Goal: Information Seeking & Learning: Find specific fact

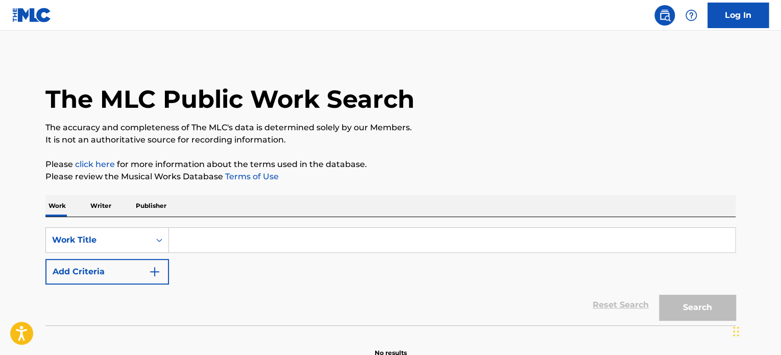
click at [196, 239] on input "Search Form" at bounding box center [452, 240] width 566 height 25
paste input "528 HZ (528HZ FIBONACCI SEQUENCE)"
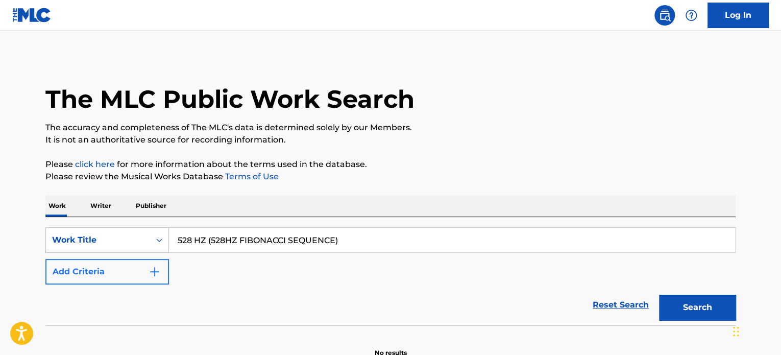
type input "528 HZ (528HZ FIBONACCI SEQUENCE)"
click at [151, 267] on img "Search Form" at bounding box center [155, 271] width 12 height 12
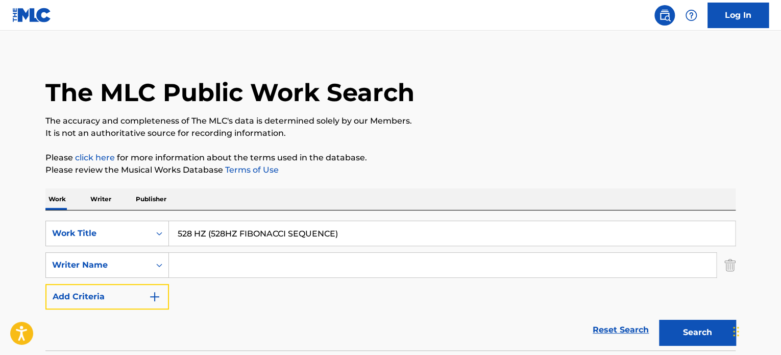
scroll to position [51, 0]
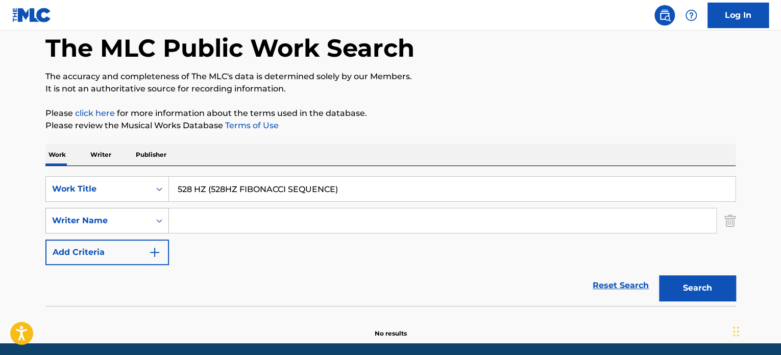
click at [157, 220] on icon "Search Form" at bounding box center [159, 220] width 10 height 10
click at [198, 221] on input "Search Form" at bounding box center [442, 220] width 547 height 25
type input "Neuromancer"
click at [659, 275] on button "Search" at bounding box center [697, 288] width 77 height 26
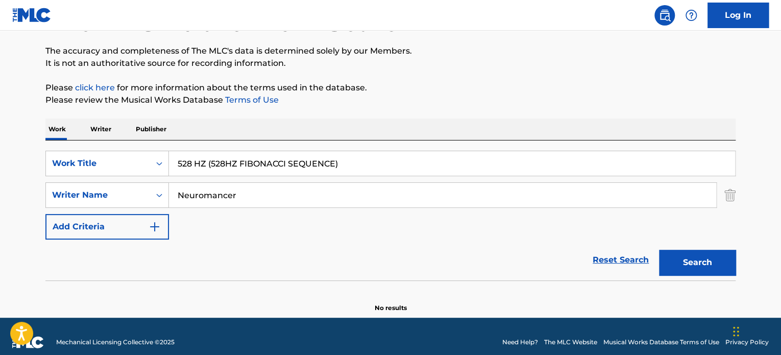
scroll to position [88, 0]
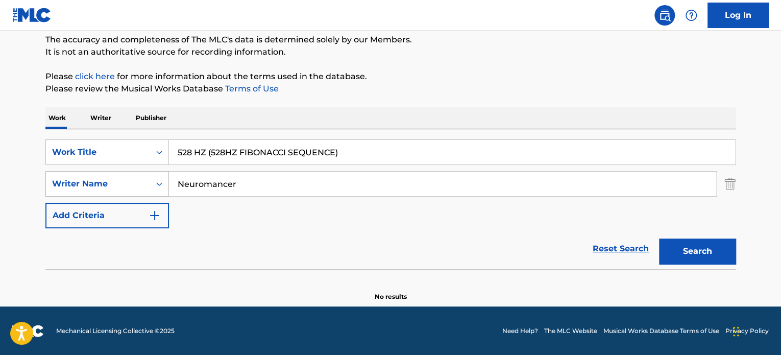
click at [155, 182] on icon "Search Form" at bounding box center [159, 184] width 10 height 10
click at [161, 182] on icon "Search Form" at bounding box center [159, 184] width 6 height 4
click at [732, 182] on img "Search Form" at bounding box center [729, 184] width 11 height 26
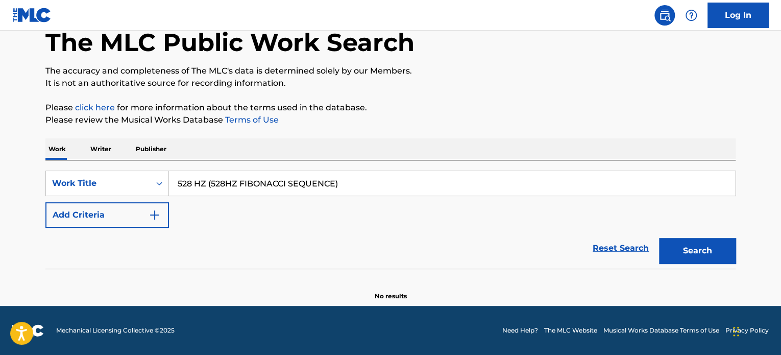
scroll to position [56, 0]
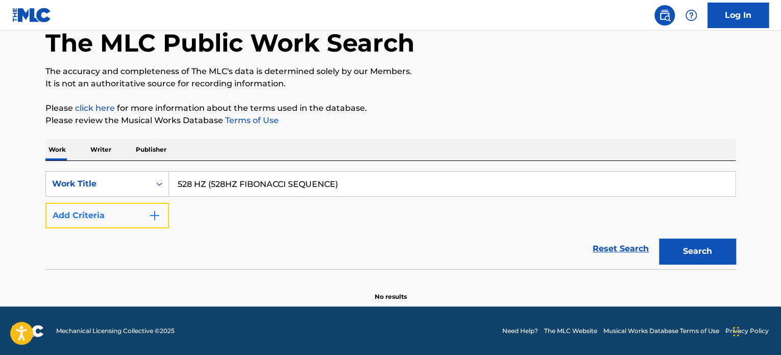
click at [156, 217] on img "Search Form" at bounding box center [155, 215] width 12 height 12
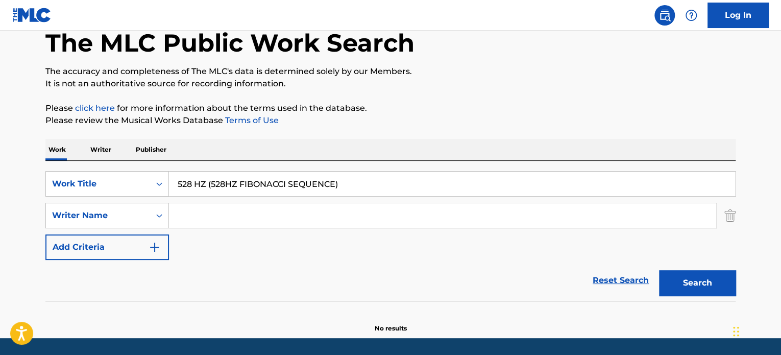
click at [190, 214] on input "Search Form" at bounding box center [442, 215] width 547 height 25
paste input "SOLFEGGIO FREQUENCIES 528HZ"
click at [706, 280] on button "Search" at bounding box center [697, 283] width 77 height 26
drag, startPoint x: 329, startPoint y: 215, endPoint x: 290, endPoint y: 215, distance: 38.3
click at [290, 215] on input "SOLFEGGIO FREQUENCIES 528HZ" at bounding box center [442, 215] width 547 height 25
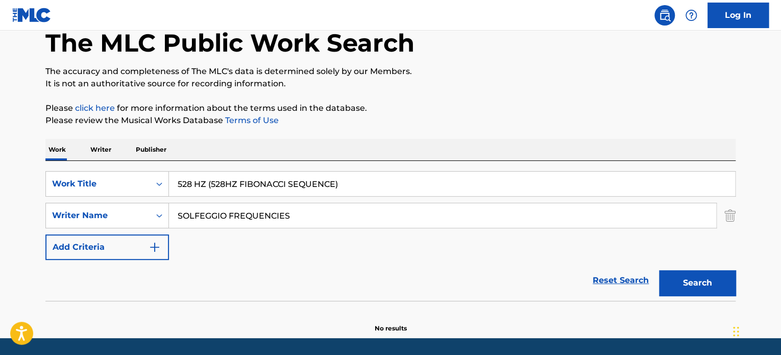
click at [659, 270] on button "Search" at bounding box center [697, 283] width 77 height 26
type input "S"
click at [735, 218] on img "Search Form" at bounding box center [729, 216] width 11 height 26
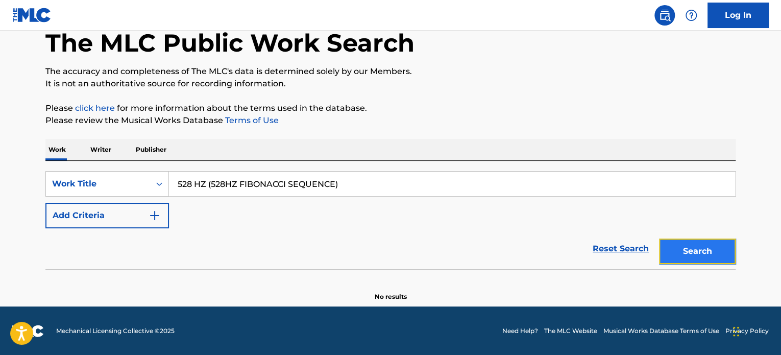
click at [679, 253] on button "Search" at bounding box center [697, 251] width 77 height 26
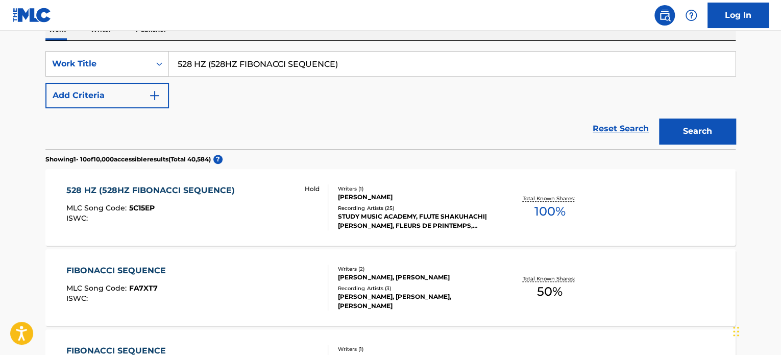
scroll to position [158, 0]
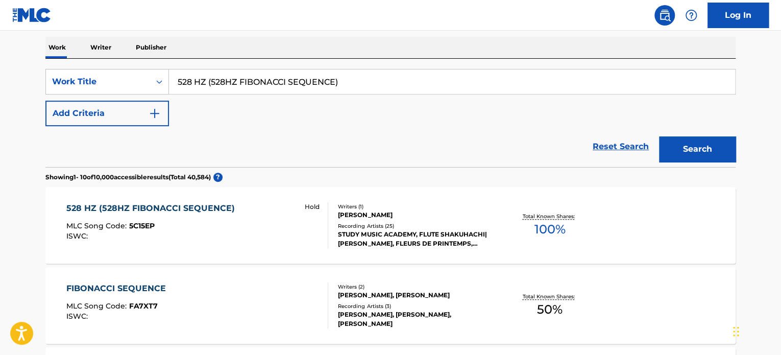
click at [314, 216] on div "Hold" at bounding box center [312, 225] width 32 height 46
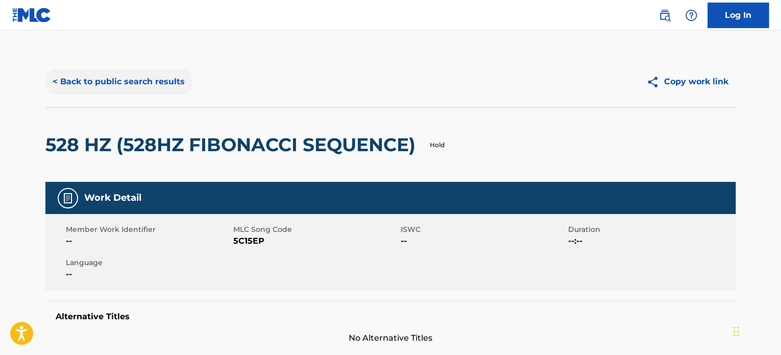
click at [94, 83] on button "< Back to public search results" at bounding box center [118, 82] width 147 height 26
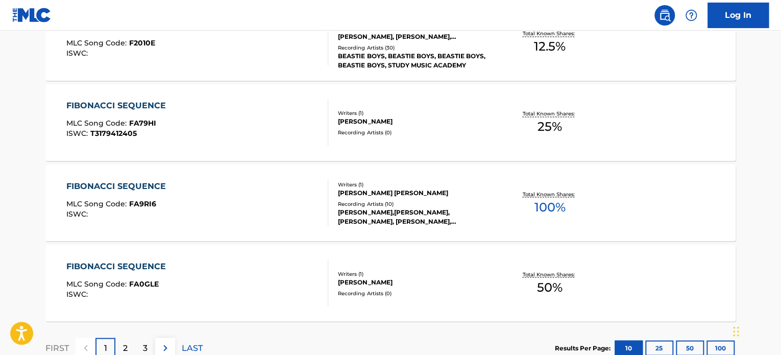
scroll to position [873, 0]
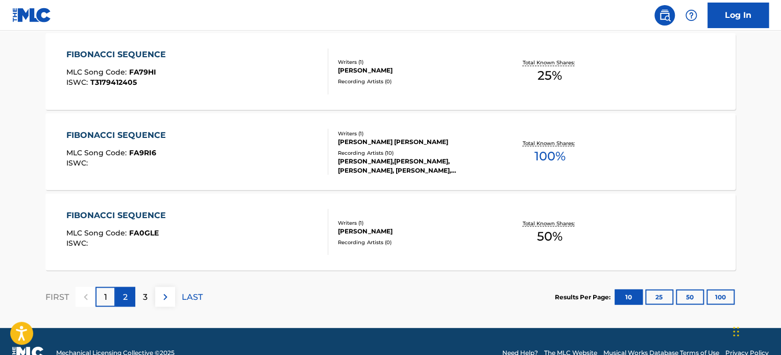
click at [120, 298] on div "2" at bounding box center [125, 296] width 20 height 20
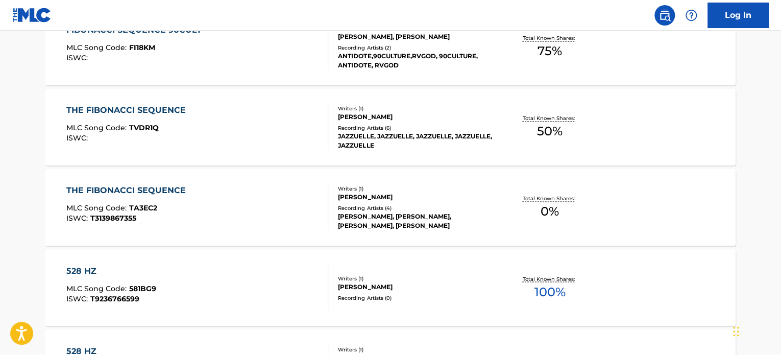
scroll to position [894, 0]
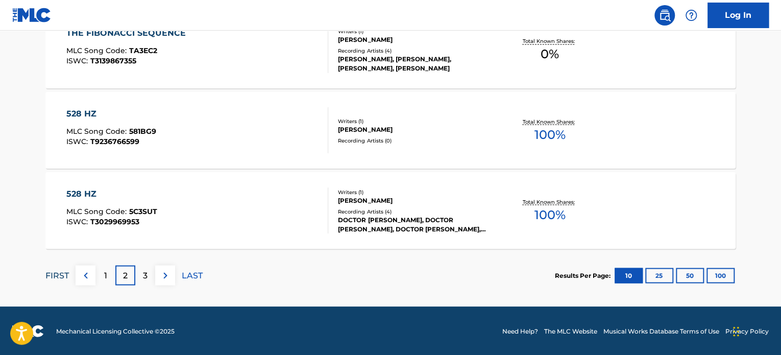
click at [56, 276] on p "FIRST" at bounding box center [56, 275] width 23 height 12
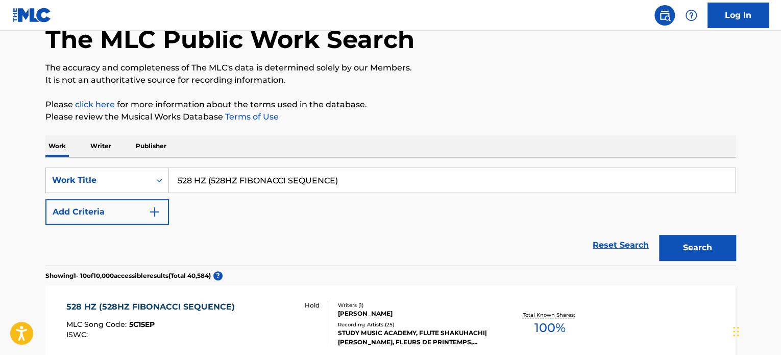
scroll to position [78, 0]
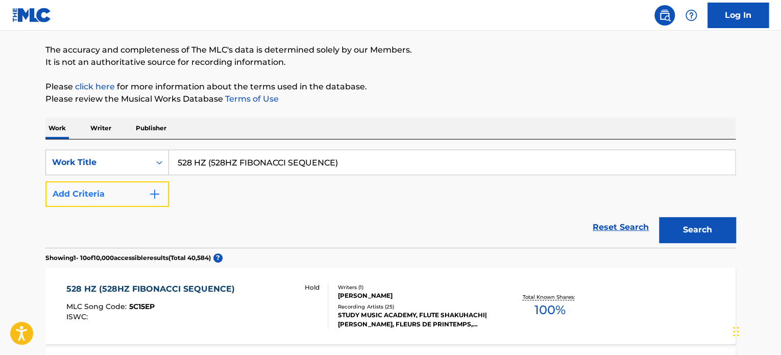
click at [151, 193] on img "Search Form" at bounding box center [155, 194] width 12 height 12
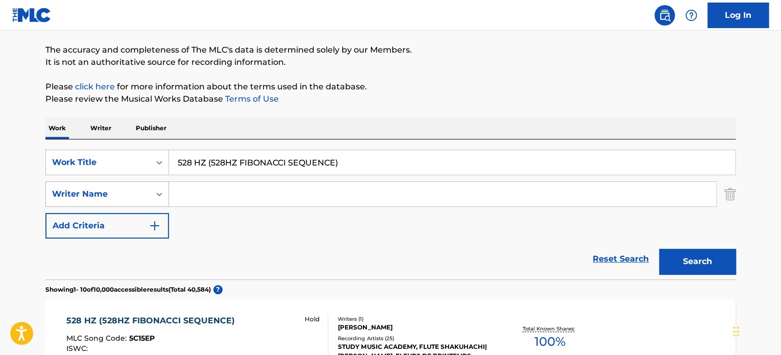
click at [155, 192] on icon "Search Form" at bounding box center [159, 194] width 10 height 10
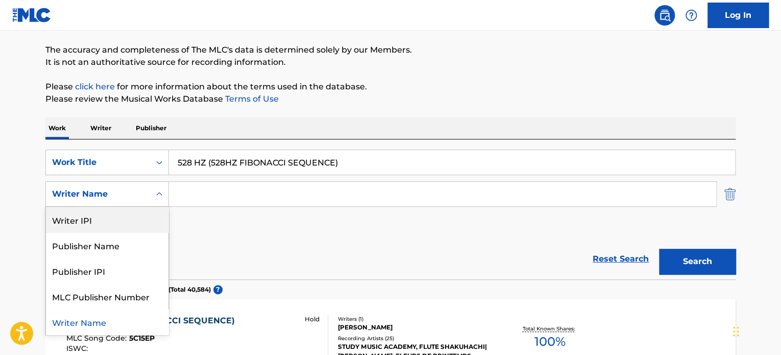
click at [732, 199] on img "Search Form" at bounding box center [729, 194] width 11 height 26
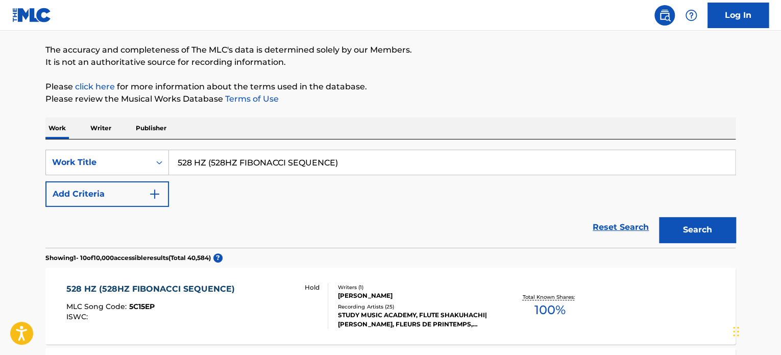
click at [107, 128] on p "Writer" at bounding box center [100, 127] width 27 height 21
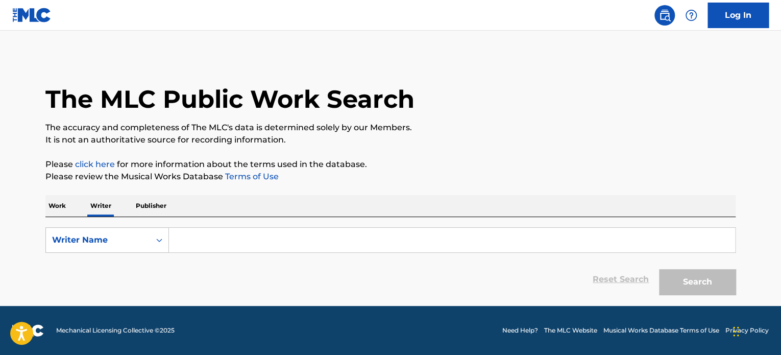
drag, startPoint x: 227, startPoint y: 249, endPoint x: 262, endPoint y: 202, distance: 58.8
click at [227, 249] on input "Search Form" at bounding box center [452, 240] width 566 height 25
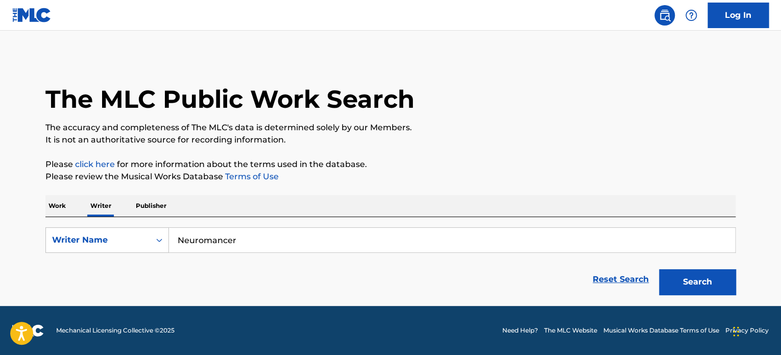
type input "Neuromancer"
click at [659, 269] on button "Search" at bounding box center [697, 282] width 77 height 26
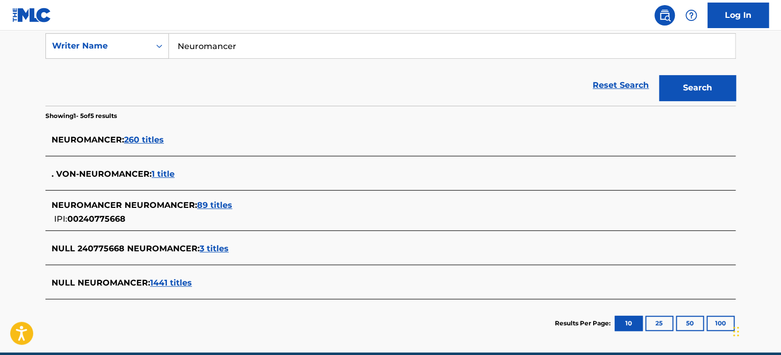
scroll to position [204, 0]
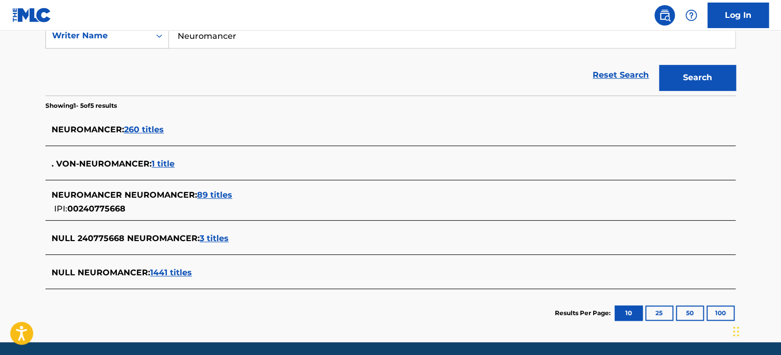
click at [140, 129] on span "260 titles" at bounding box center [144, 130] width 40 height 10
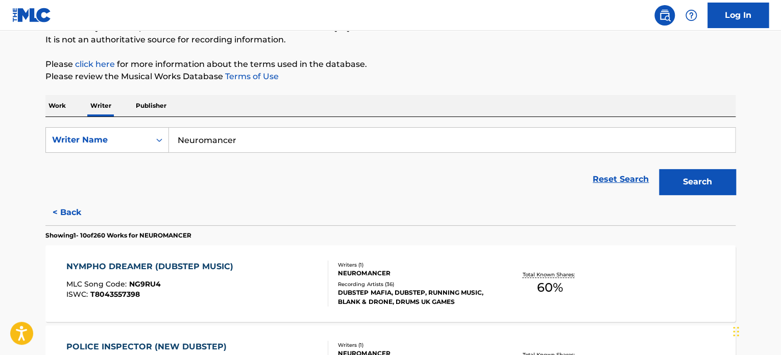
scroll to position [78, 0]
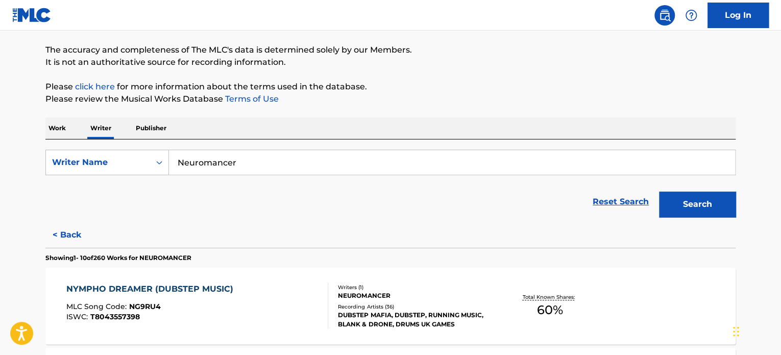
click at [57, 131] on p "Work" at bounding box center [56, 127] width 23 height 21
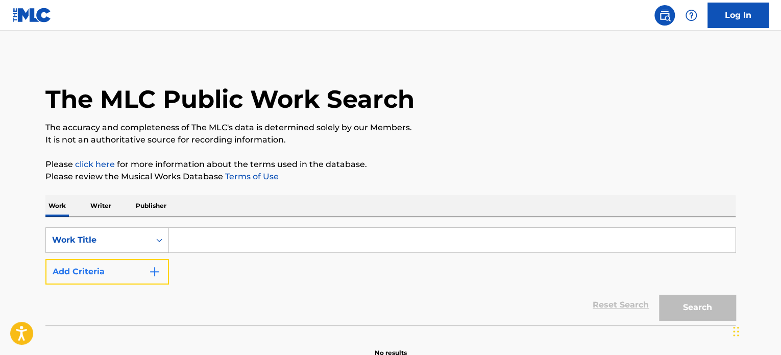
click at [151, 278] on button "Add Criteria" at bounding box center [107, 272] width 124 height 26
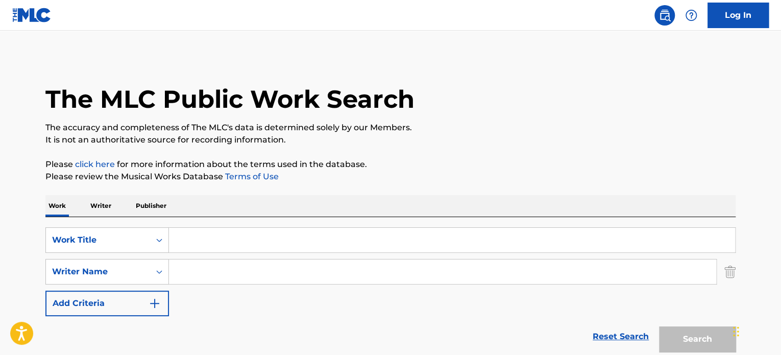
click at [216, 277] on input "Search Form" at bounding box center [442, 271] width 547 height 25
type input "Neuromancer"
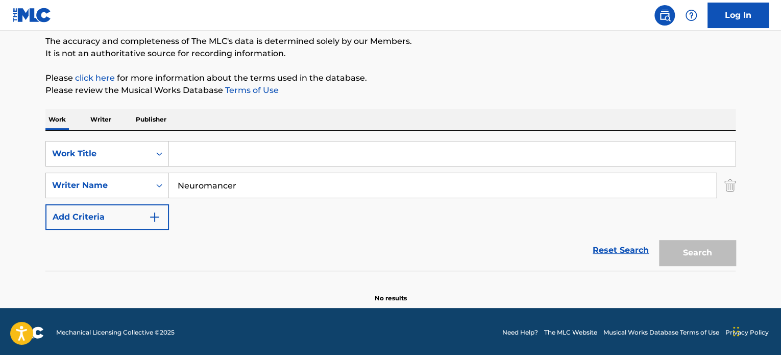
scroll to position [88, 0]
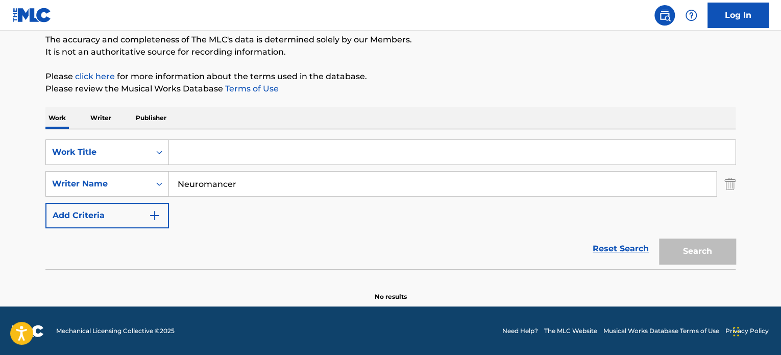
click at [255, 150] on input "Search Form" at bounding box center [452, 152] width 566 height 25
click at [659, 238] on button "Search" at bounding box center [697, 251] width 77 height 26
type input "5"
click at [659, 238] on button "Search" at bounding box center [697, 251] width 77 height 26
type input "fibonnacci"
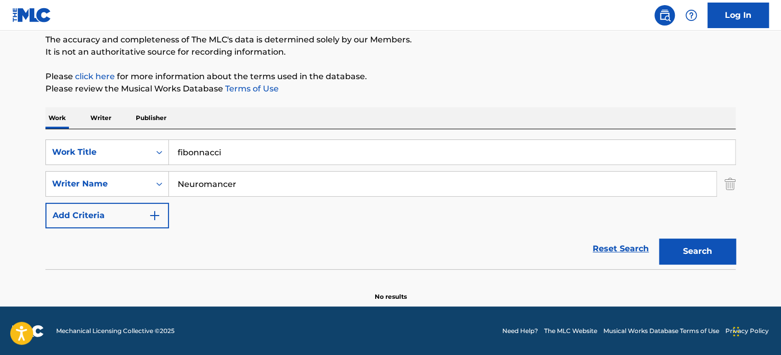
click at [659, 238] on button "Search" at bounding box center [697, 251] width 77 height 26
click at [731, 184] on img "Search Form" at bounding box center [729, 184] width 11 height 26
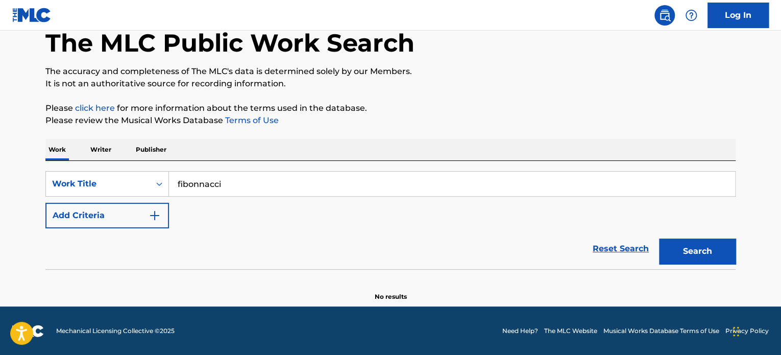
click at [104, 159] on p "Writer" at bounding box center [100, 149] width 27 height 21
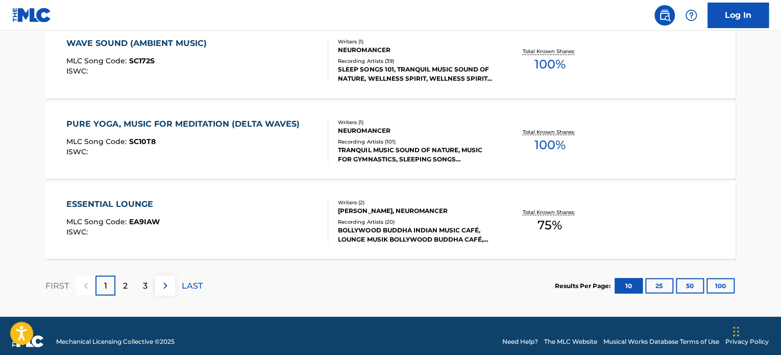
scroll to position [894, 0]
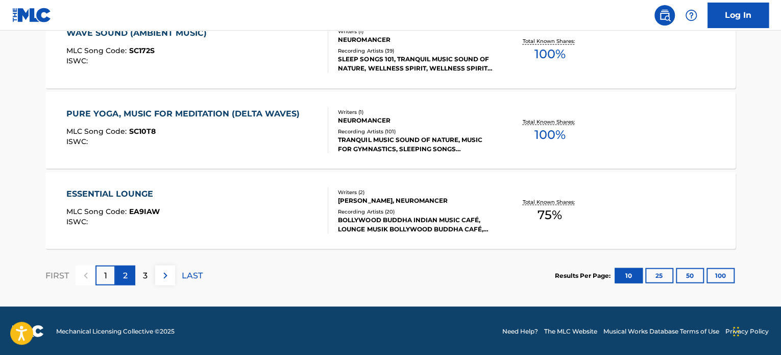
click at [125, 272] on p "2" at bounding box center [125, 275] width 5 height 12
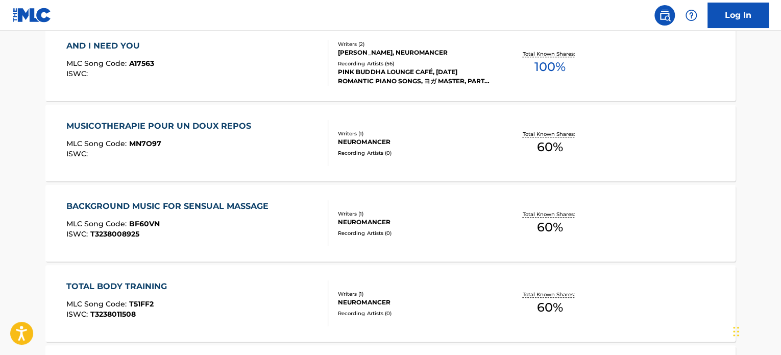
scroll to position [231, 0]
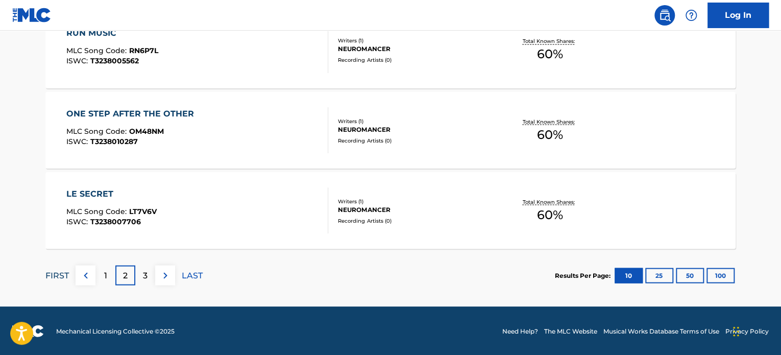
click at [55, 271] on p "FIRST" at bounding box center [56, 275] width 23 height 12
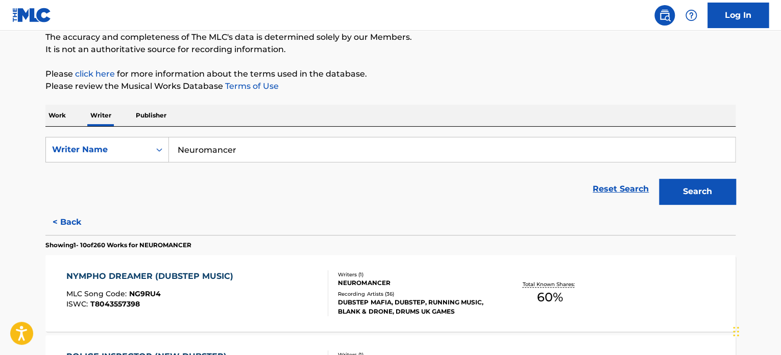
scroll to position [102, 0]
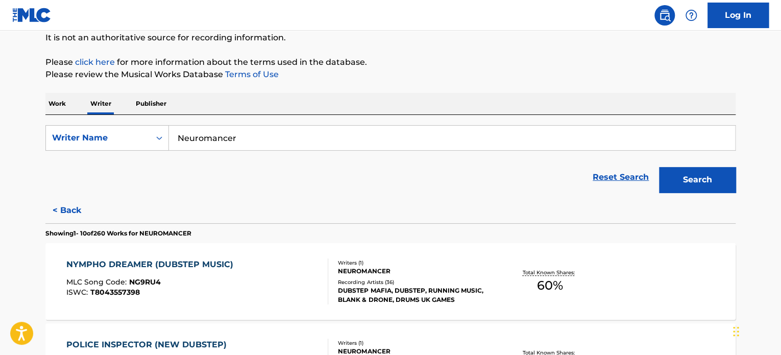
click at [272, 298] on div "NYMPHO DREAMER (DUBSTEP MUSIC) MLC Song Code : NG9RU4 ISWC : T8043557398" at bounding box center [197, 281] width 262 height 46
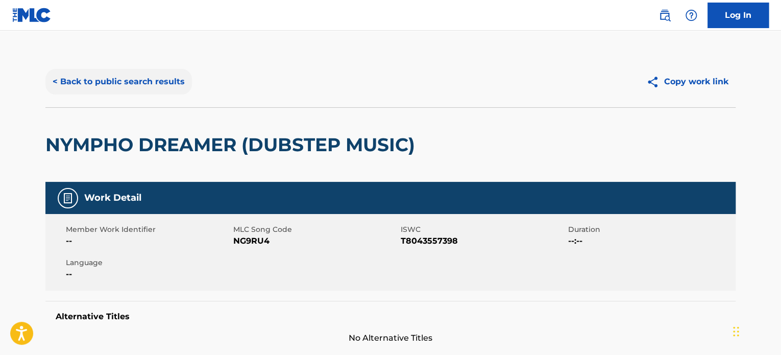
click at [142, 87] on button "< Back to public search results" at bounding box center [118, 82] width 147 height 26
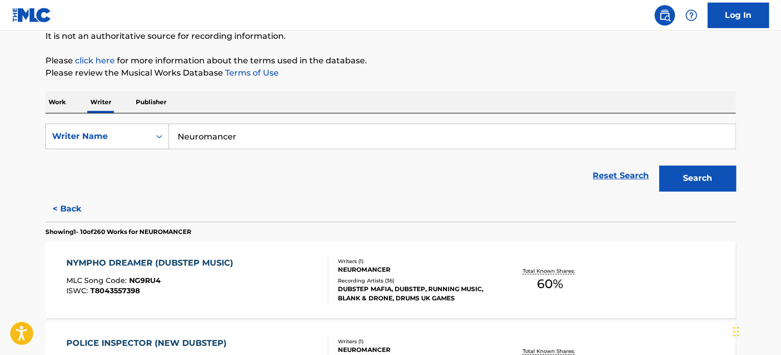
scroll to position [132, 0]
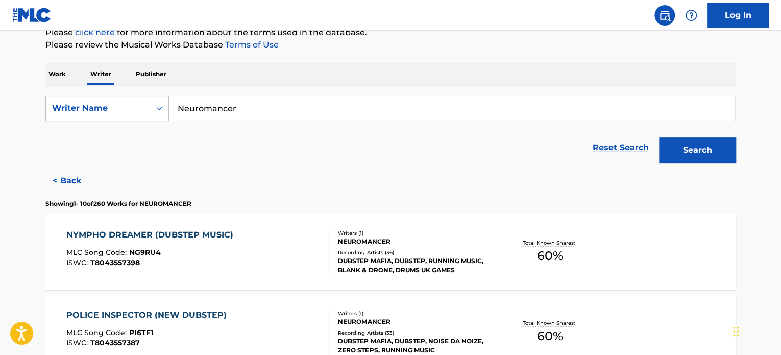
click at [58, 75] on p "Work" at bounding box center [56, 73] width 23 height 21
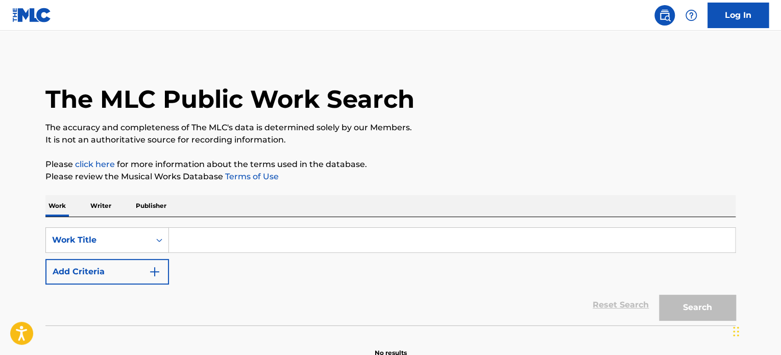
click at [190, 246] on input "Search Form" at bounding box center [452, 240] width 566 height 25
type input "528 HZ (528HZ FIBONACCI SEQUENCE)"
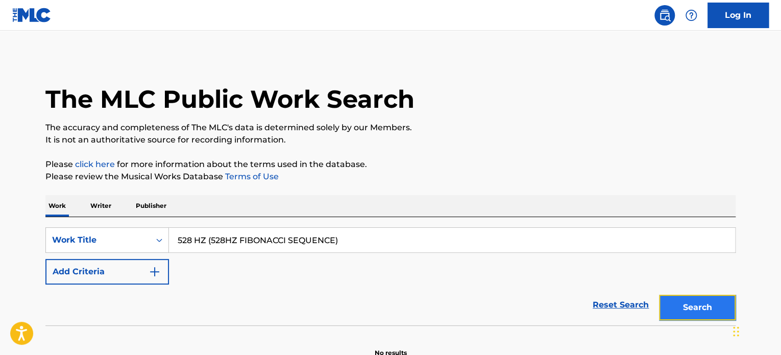
click at [716, 310] on button "Search" at bounding box center [697, 308] width 77 height 26
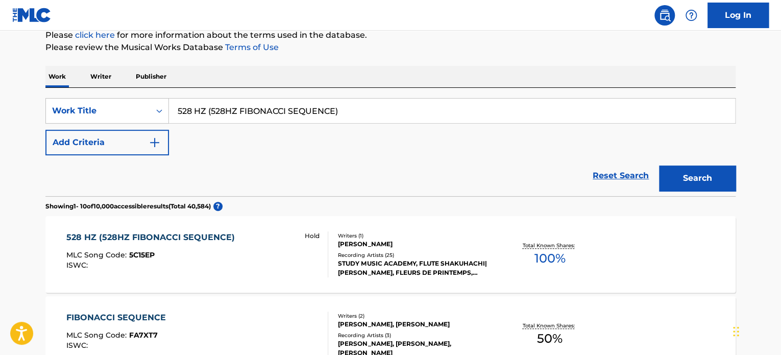
scroll to position [153, 0]
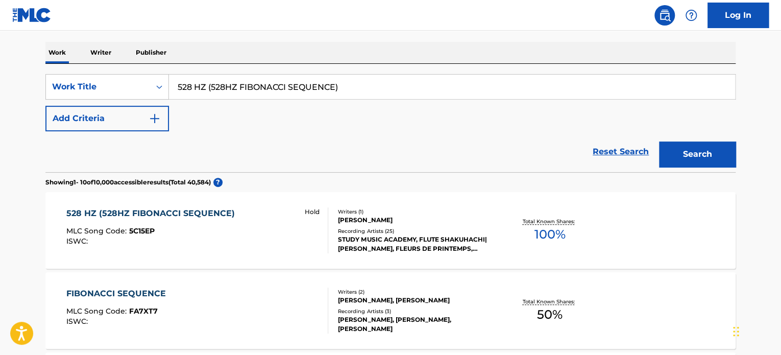
click at [257, 231] on div "528 HZ (528HZ FIBONACCI SEQUENCE) MLC Song Code : 5C15EP ISWC : Hold" at bounding box center [197, 230] width 262 height 46
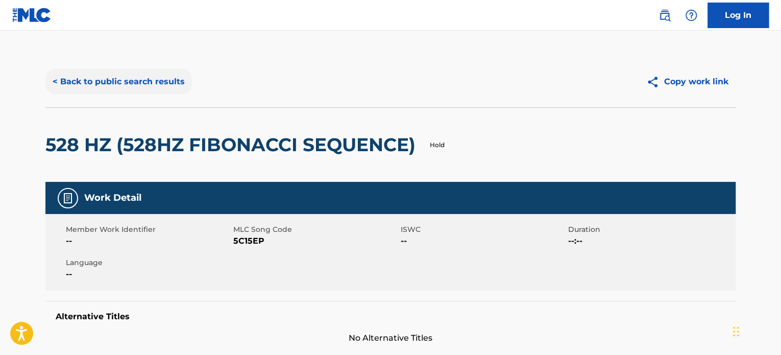
click at [101, 81] on button "< Back to public search results" at bounding box center [118, 82] width 147 height 26
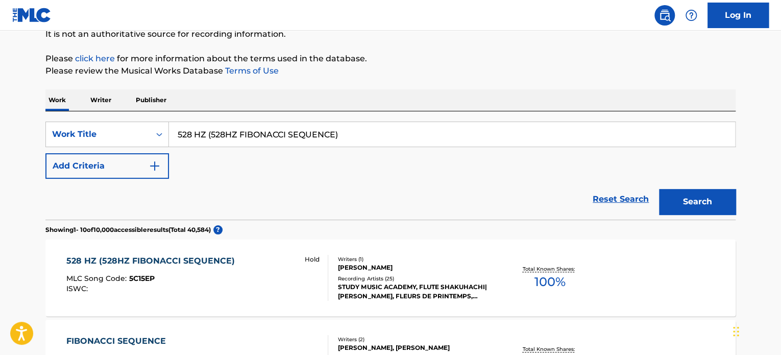
scroll to position [102, 0]
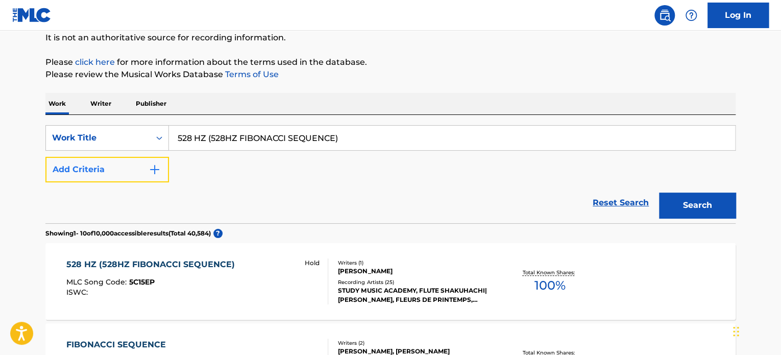
click at [142, 169] on button "Add Criteria" at bounding box center [107, 170] width 124 height 26
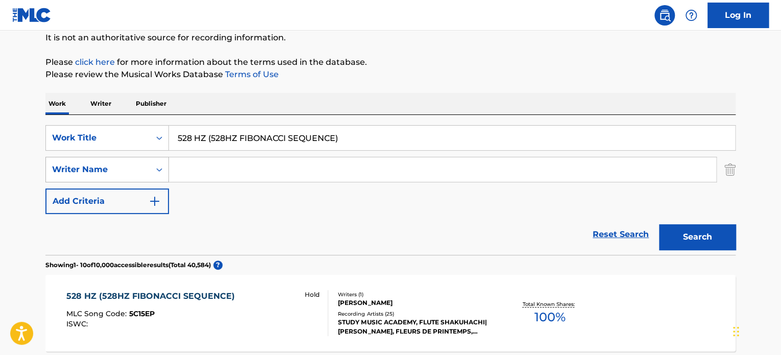
click at [141, 173] on div "Writer Name" at bounding box center [98, 169] width 92 height 12
click at [153, 173] on div "Search Form" at bounding box center [159, 169] width 18 height 18
click at [145, 206] on button "Add Criteria" at bounding box center [107, 201] width 124 height 26
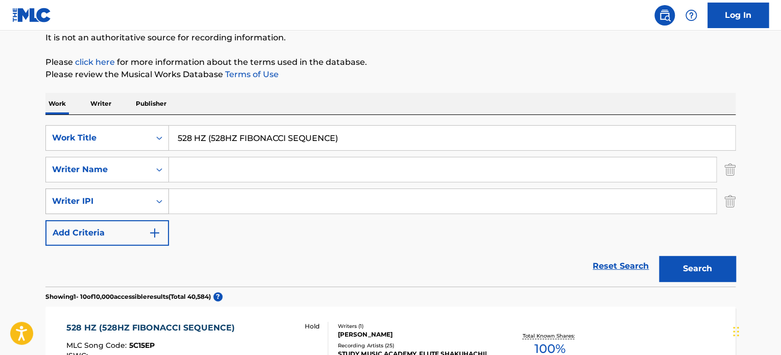
click at [153, 197] on div "Search Form" at bounding box center [159, 201] width 18 height 18
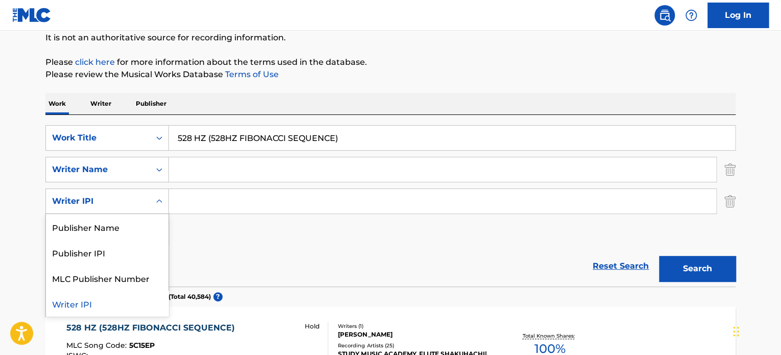
click at [720, 200] on div "SearchWithCriteriaf7e3677c-f005-4675-b15d-ed8e4b75c1e1 4 results available. Use…" at bounding box center [390, 201] width 690 height 26
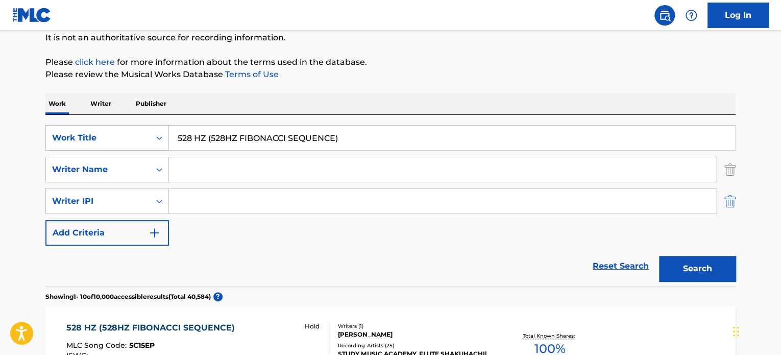
click at [729, 199] on img "Search Form" at bounding box center [729, 201] width 11 height 26
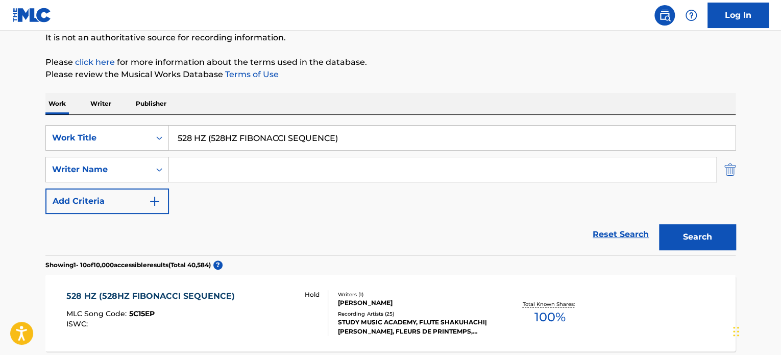
click at [729, 168] on img "Search Form" at bounding box center [729, 170] width 11 height 26
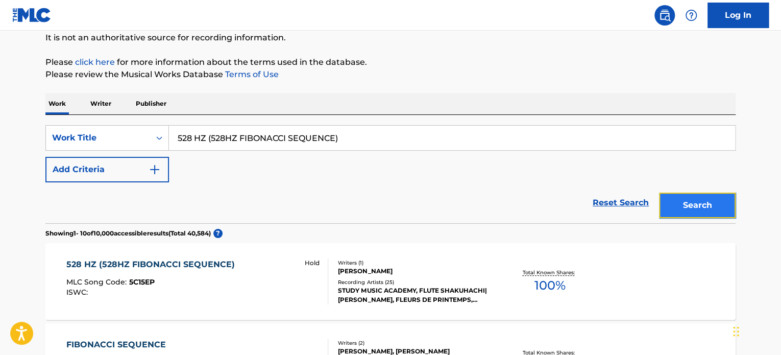
click at [711, 204] on button "Search" at bounding box center [697, 205] width 77 height 26
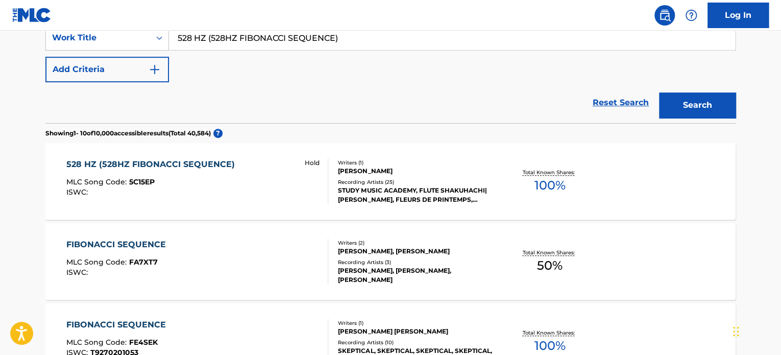
scroll to position [204, 0]
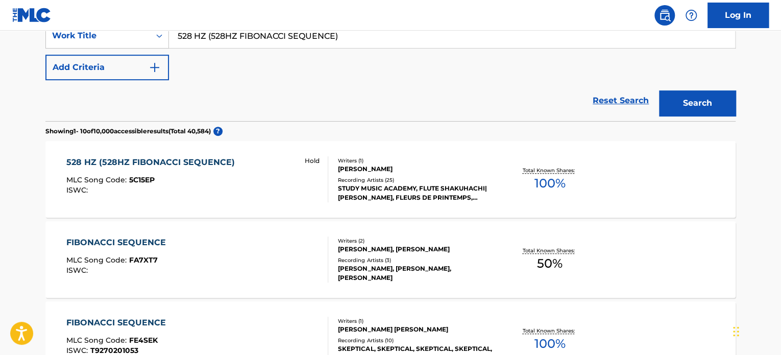
click at [286, 170] on div "528 HZ (528HZ FIBONACCI SEQUENCE) MLC Song Code : 5C15EP ISWC : Hold" at bounding box center [197, 179] width 262 height 46
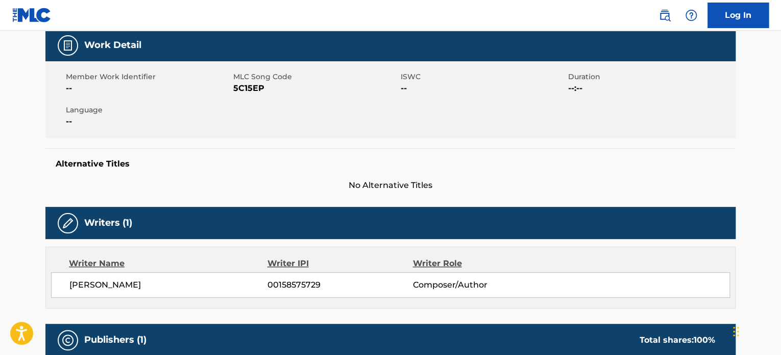
scroll to position [51, 0]
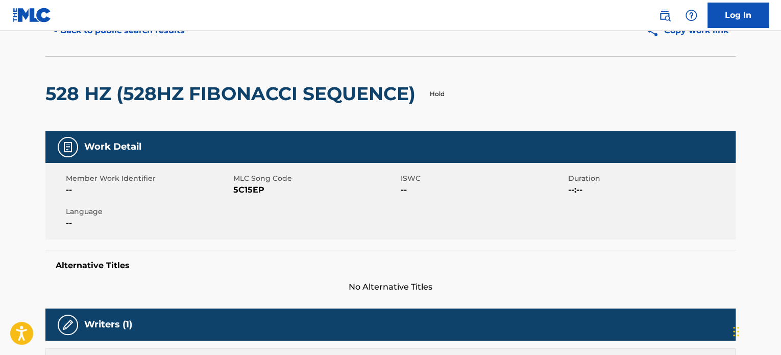
click at [242, 188] on span "5C15EP" at bounding box center [315, 190] width 165 height 12
copy span "5C15EP"
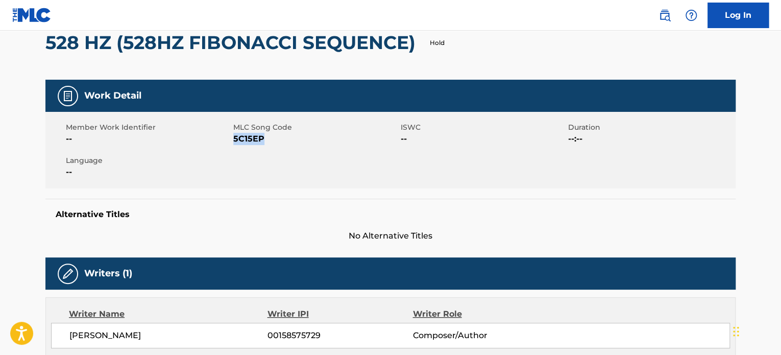
scroll to position [0, 0]
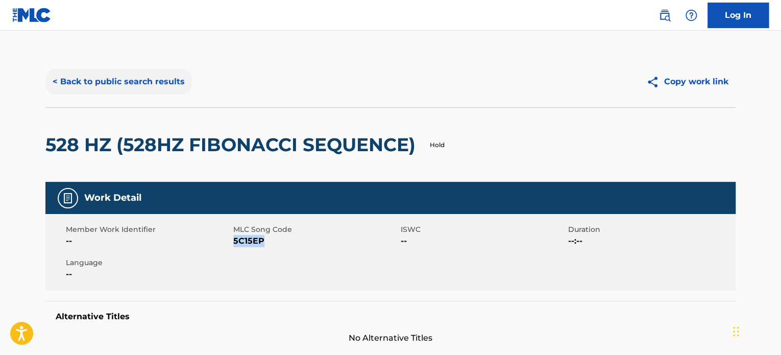
click at [105, 71] on button "< Back to public search results" at bounding box center [118, 82] width 147 height 26
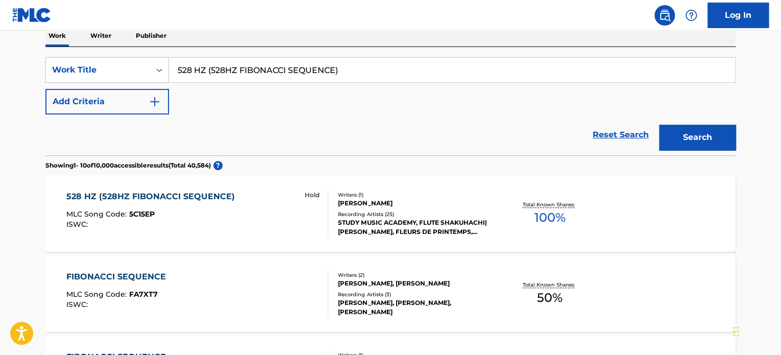
scroll to position [153, 0]
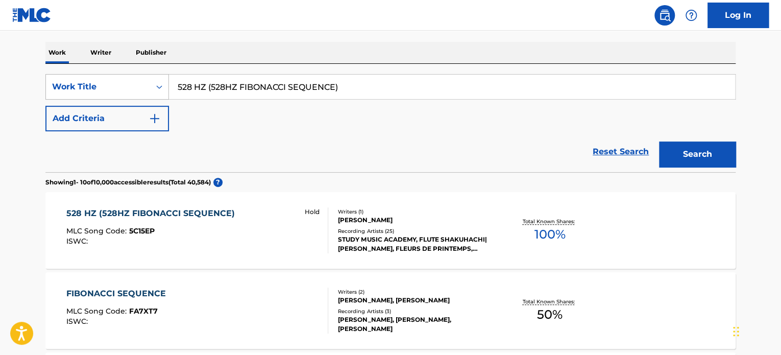
drag, startPoint x: 339, startPoint y: 88, endPoint x: 141, endPoint y: 77, distance: 198.4
click at [141, 77] on div "SearchWithCriteria1de83696-8892-4eb2-a996-90a8aa588994 Work Title 528 HZ (528HZ…" at bounding box center [390, 87] width 690 height 26
paste input "SOLFEGGIO FREQUENCIES - DELTA THETA HEALING BETA WAVES FIBONACCI SEQUENCE"
type input "528 HZ SOLFEGGIO FREQUENCIES - DELTA THETA HEALING BETA WAVES FIBONACCI SEQUENCE"
click at [659, 141] on button "Search" at bounding box center [697, 154] width 77 height 26
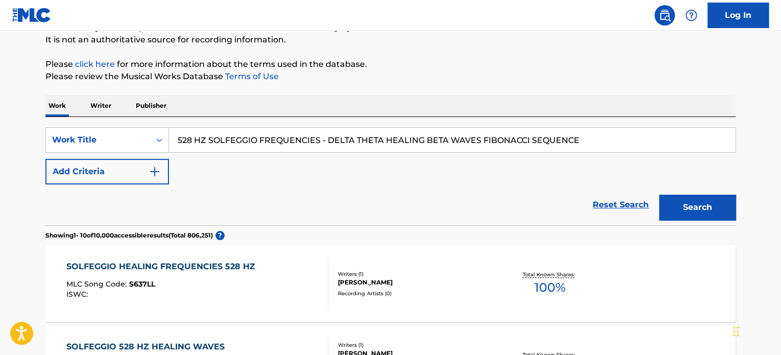
scroll to position [78, 0]
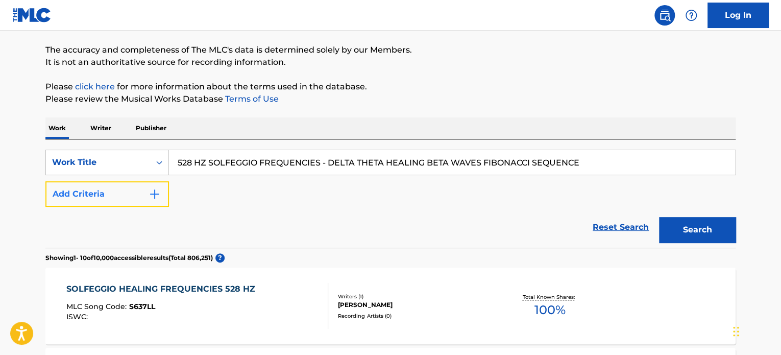
click at [147, 194] on button "Add Criteria" at bounding box center [107, 194] width 124 height 26
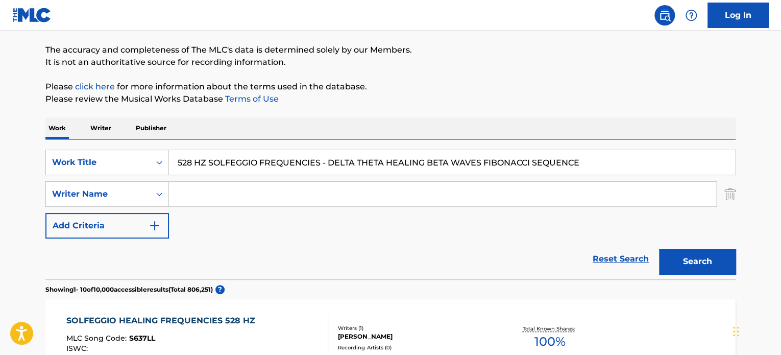
click at [199, 203] on input "Search Form" at bounding box center [442, 194] width 547 height 25
type input "Neuromancer"
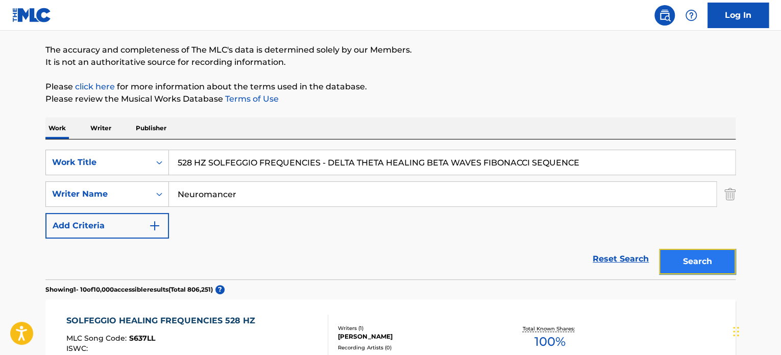
click at [705, 261] on button "Search" at bounding box center [697, 262] width 77 height 26
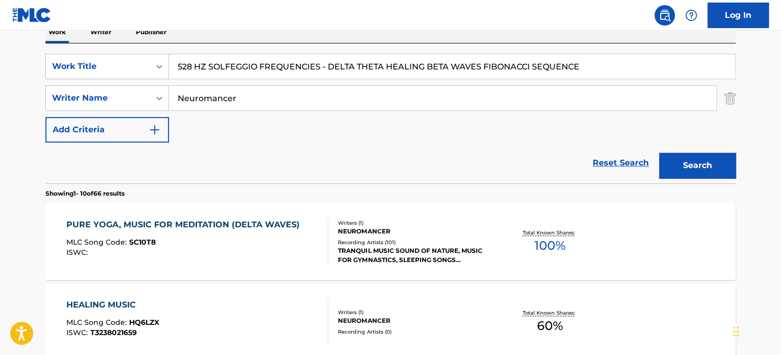
scroll to position [129, 0]
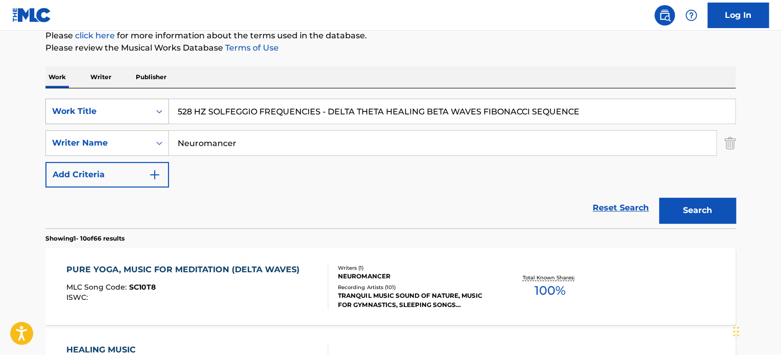
drag, startPoint x: 331, startPoint y: 110, endPoint x: 162, endPoint y: 106, distance: 168.5
click at [162, 115] on div "SearchWithCriteria1de83696-8892-4eb2-a996-90a8aa588994 Work Title 528 HZ SOLFEG…" at bounding box center [390, 112] width 690 height 26
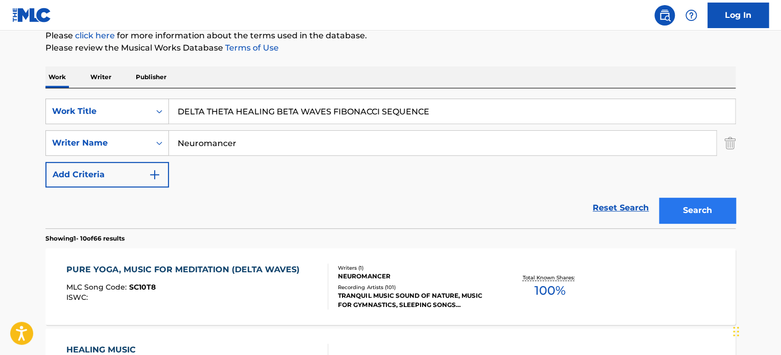
type input "DELTA THETA HEALING BETA WAVES FIBONACCI SEQUENCE"
click at [717, 214] on button "Search" at bounding box center [697, 211] width 77 height 26
drag, startPoint x: 266, startPoint y: 145, endPoint x: 165, endPoint y: 151, distance: 100.7
click at [165, 151] on div "SearchWithCriteriae6b44043-693a-4802-a77a-904941132084 Writer Name Neuromancer" at bounding box center [390, 143] width 690 height 26
drag, startPoint x: 445, startPoint y: 104, endPoint x: 150, endPoint y: 111, distance: 295.2
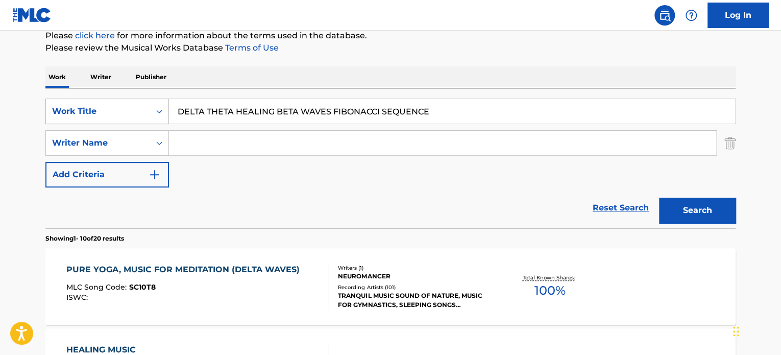
click at [150, 111] on div "SearchWithCriteria1de83696-8892-4eb2-a996-90a8aa588994 Work Title DELTA THETA H…" at bounding box center [390, 112] width 690 height 26
paste input "528 HZ (528HZ FIBONACCI SEQUENCE)"
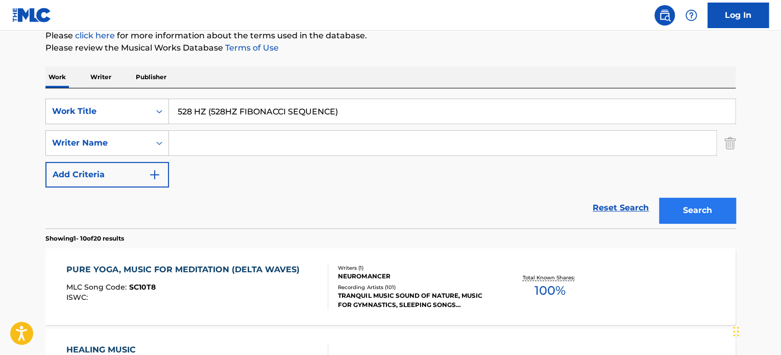
type input "528 HZ (528HZ FIBONACCI SEQUENCE)"
click at [711, 208] on button "Search" at bounding box center [697, 211] width 77 height 26
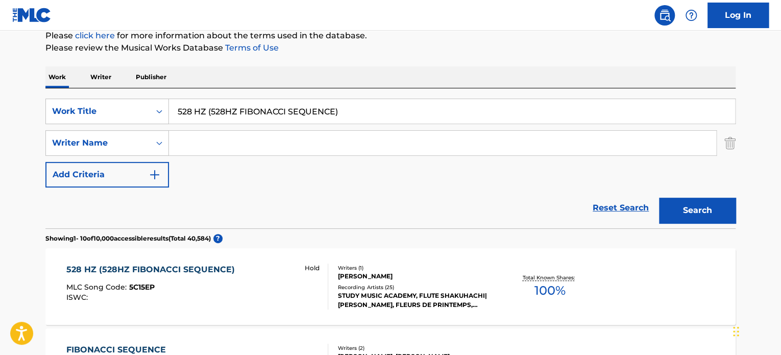
click at [237, 139] on input "Search Form" at bounding box center [442, 143] width 547 height 25
type input "Neuromancer"
click at [687, 207] on button "Search" at bounding box center [697, 211] width 77 height 26
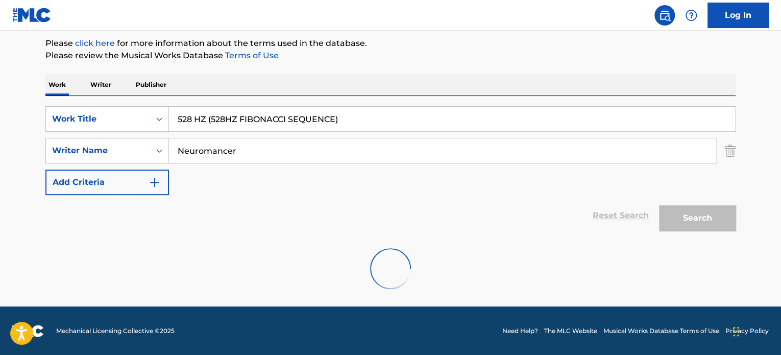
scroll to position [88, 0]
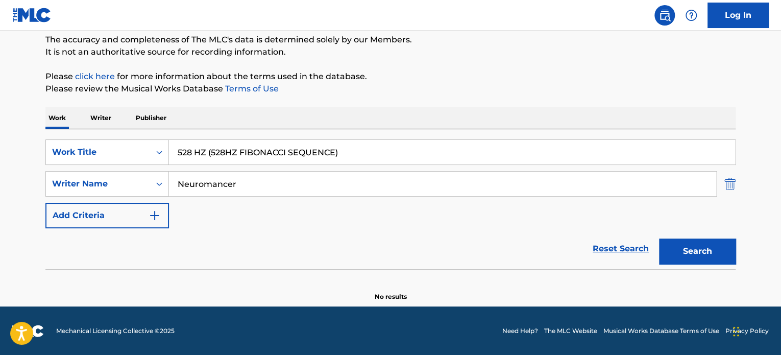
click at [733, 186] on img "Search Form" at bounding box center [729, 184] width 11 height 26
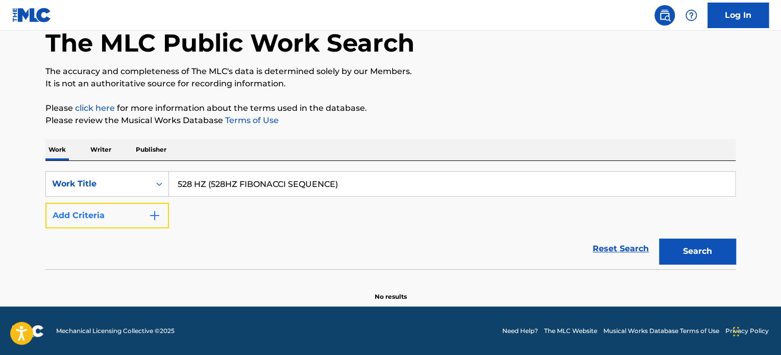
click at [116, 218] on button "Add Criteria" at bounding box center [107, 216] width 124 height 26
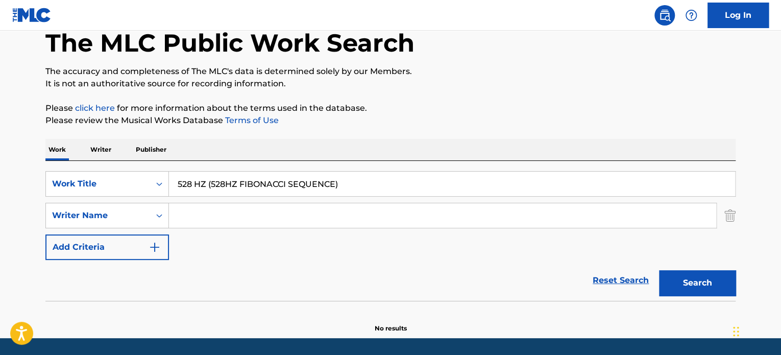
click at [208, 216] on input "Search Form" at bounding box center [442, 215] width 547 height 25
paste input "Solfeggio Frequencies 528Hz"
click at [702, 273] on button "Search" at bounding box center [697, 283] width 77 height 26
drag, startPoint x: 309, startPoint y: 218, endPoint x: 273, endPoint y: 216, distance: 36.3
click at [273, 216] on input "Solfeggio Frequencies 528Hz" at bounding box center [442, 215] width 547 height 25
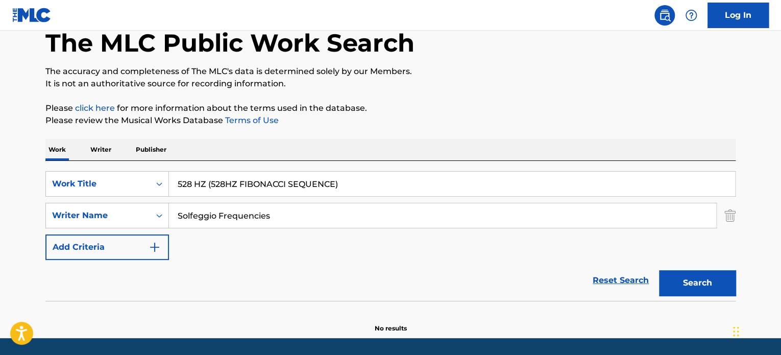
click at [659, 270] on button "Search" at bounding box center [697, 283] width 77 height 26
drag, startPoint x: 204, startPoint y: 217, endPoint x: 110, endPoint y: 217, distance: 93.9
click at [110, 217] on div "SearchWithCriteriae6b44043-693a-4802-a77a-904941132084 Writer Name Solfeggio Fr…" at bounding box center [390, 216] width 690 height 26
type input "s"
click at [730, 218] on img "Search Form" at bounding box center [729, 216] width 11 height 26
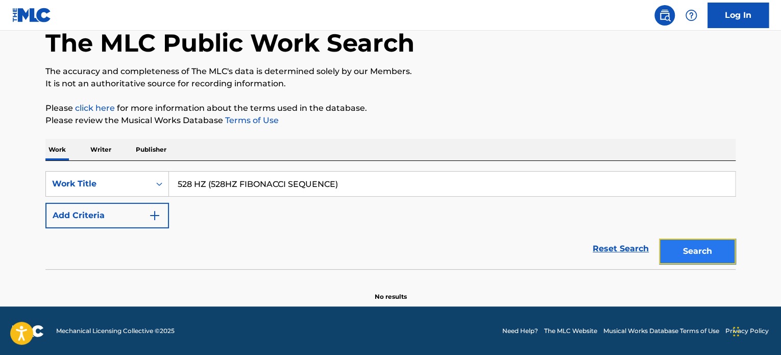
click at [695, 255] on button "Search" at bounding box center [697, 251] width 77 height 26
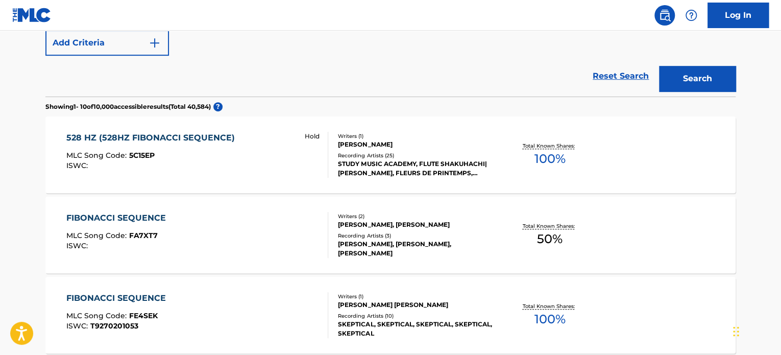
scroll to position [260, 0]
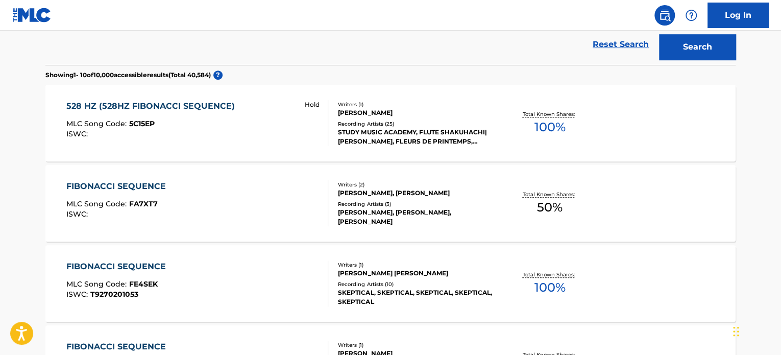
click at [286, 108] on div "528 HZ (528HZ FIBONACCI SEQUENCE) MLC Song Code : 5C15EP ISWC : Hold" at bounding box center [197, 123] width 262 height 46
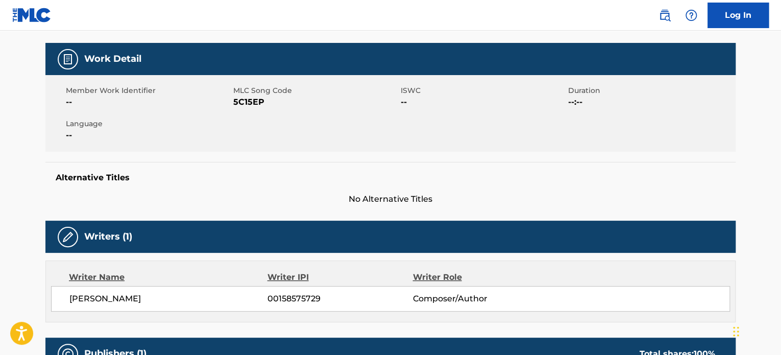
scroll to position [102, 0]
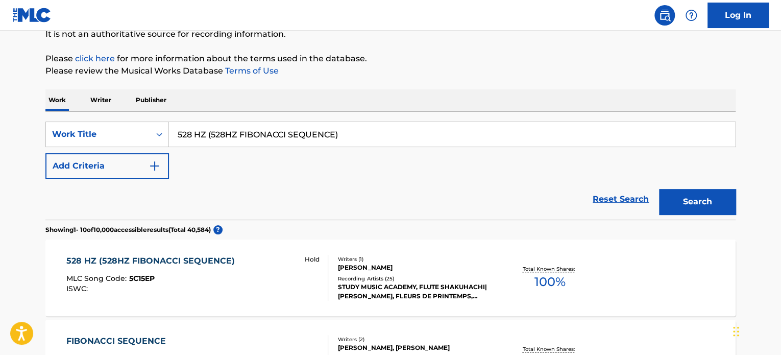
scroll to position [83, 0]
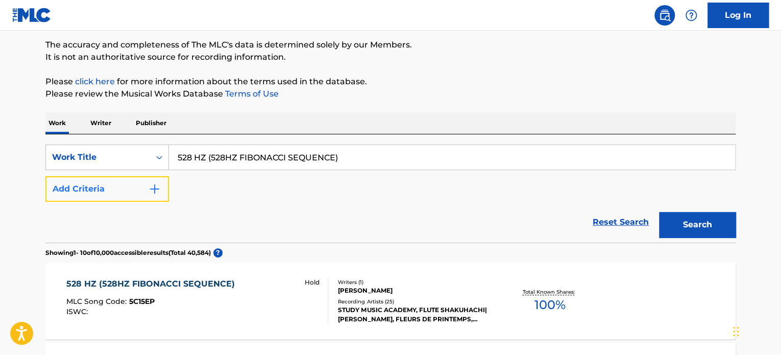
click at [133, 189] on button "Add Criteria" at bounding box center [107, 189] width 124 height 26
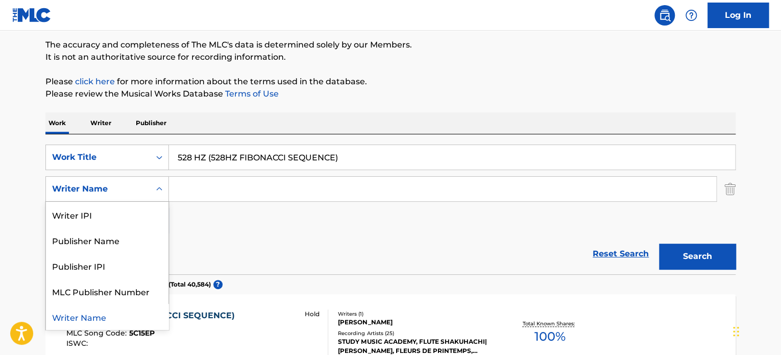
click at [154, 193] on icon "Search Form" at bounding box center [159, 189] width 10 height 10
click at [101, 244] on div "Publisher Name" at bounding box center [107, 240] width 123 height 26
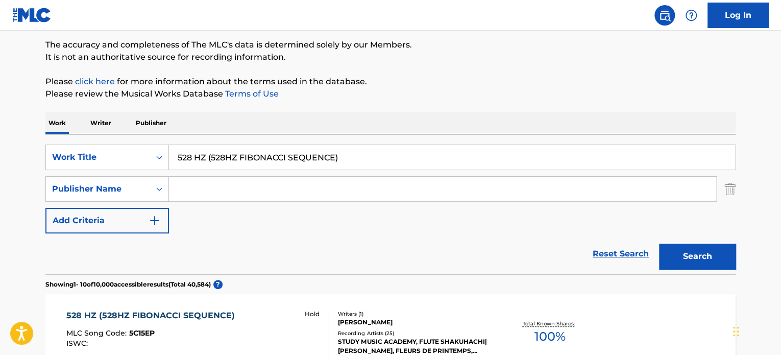
click at [208, 185] on input "Search Form" at bounding box center [442, 189] width 547 height 25
paste input "EQUILIBRIUM"
type input "EQUILIBRIUM"
click at [697, 251] on button "Search" at bounding box center [697, 257] width 77 height 26
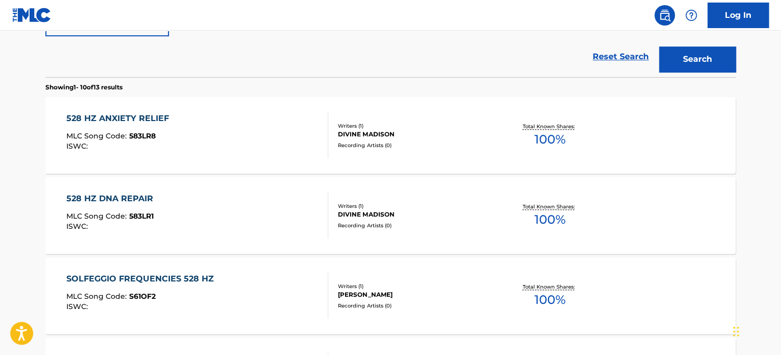
scroll to position [262, 0]
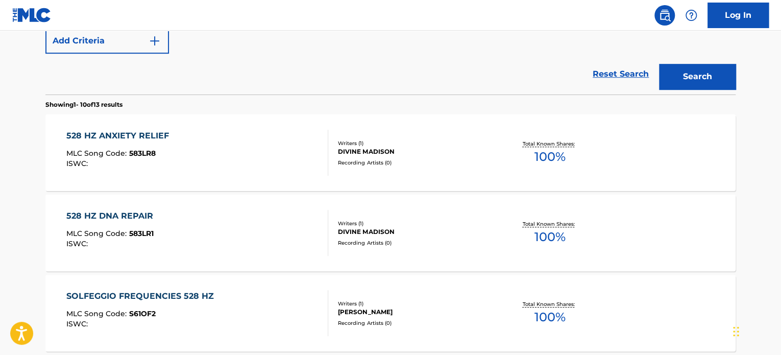
click at [254, 149] on div "528 HZ ANXIETY RELIEF MLC Song Code : 583LR8 ISWC :" at bounding box center [197, 153] width 262 height 46
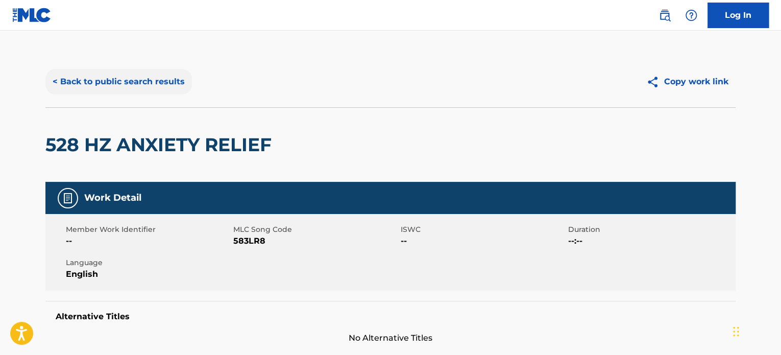
click at [149, 72] on button "< Back to public search results" at bounding box center [118, 82] width 147 height 26
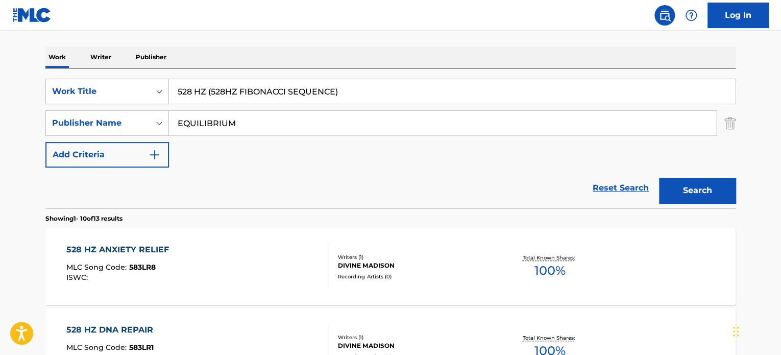
scroll to position [116, 0]
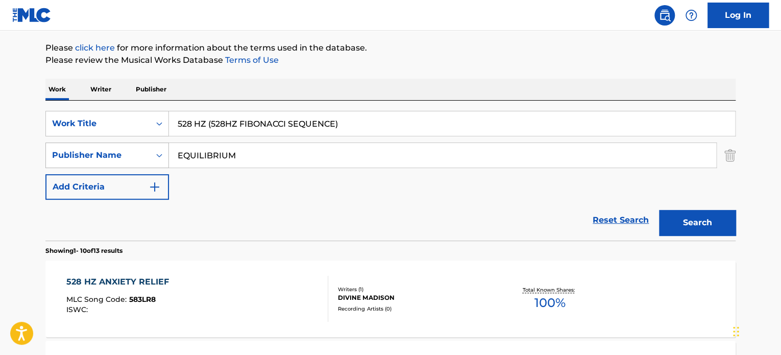
drag, startPoint x: 273, startPoint y: 157, endPoint x: 151, endPoint y: 150, distance: 121.7
click at [151, 150] on div "SearchWithCriteria6c8c9b17-b5a9-4cf1-8e91-31ad85b61ef2 Publisher Name EQUILIBRI…" at bounding box center [390, 155] width 690 height 26
click at [725, 154] on img "Search Form" at bounding box center [729, 155] width 11 height 26
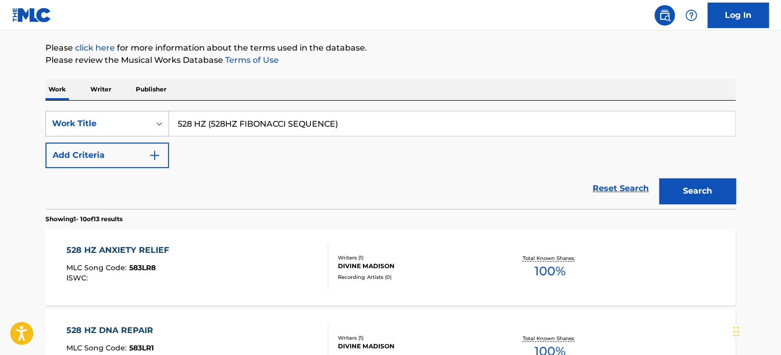
drag, startPoint x: 337, startPoint y: 126, endPoint x: 150, endPoint y: 132, distance: 187.4
click at [150, 132] on div "SearchWithCriteria1de83696-8892-4eb2-a996-90a8aa588994 Work Title 528 HZ (528HZ…" at bounding box center [390, 124] width 690 height 26
drag, startPoint x: 391, startPoint y: 128, endPoint x: 122, endPoint y: 122, distance: 269.1
click at [124, 129] on div "SearchWithCriteria1de83696-8892-4eb2-a996-90a8aa588994 Work Title 528 HZ (528HZ…" at bounding box center [390, 124] width 690 height 26
type input "Airplane Fan White Noise"
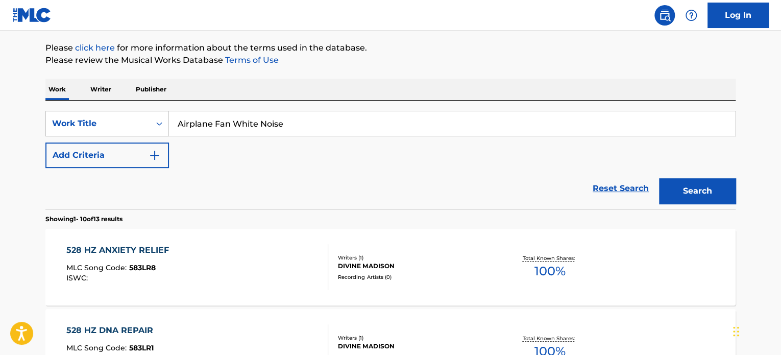
click at [659, 178] on button "Search" at bounding box center [697, 191] width 77 height 26
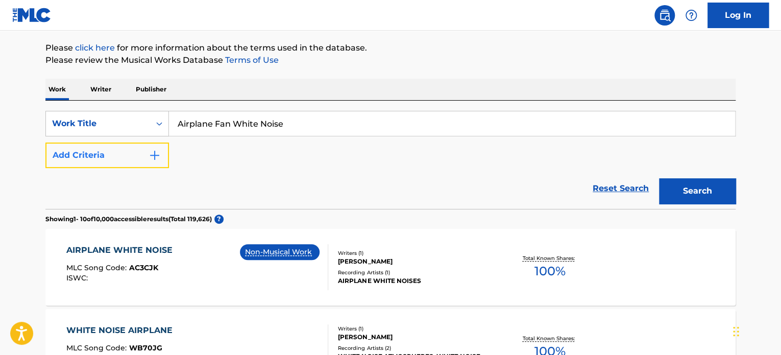
click at [145, 156] on button "Add Criteria" at bounding box center [107, 155] width 124 height 26
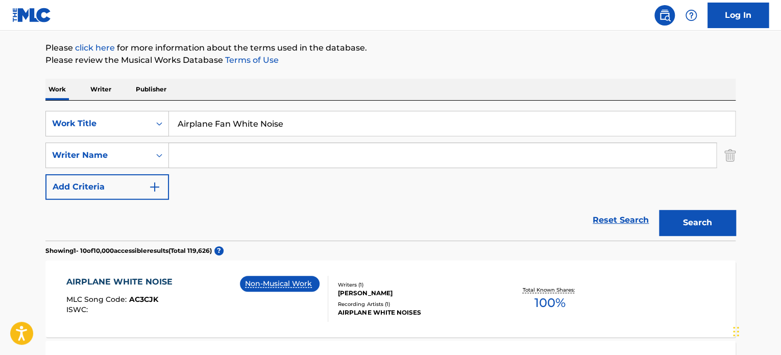
click at [268, 154] on input "Search Form" at bounding box center [442, 155] width 547 height 25
click at [659, 210] on button "Search" at bounding box center [697, 223] width 77 height 26
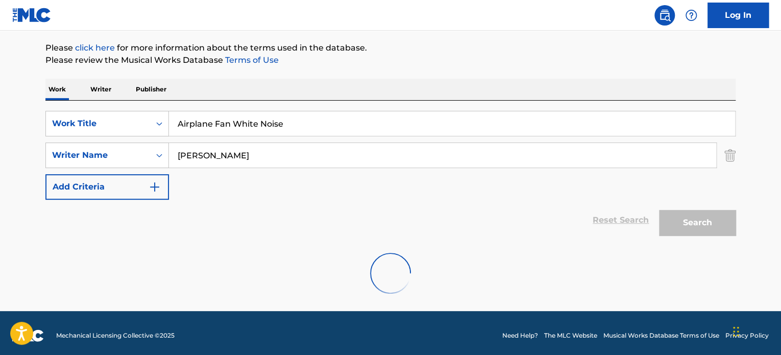
scroll to position [88, 0]
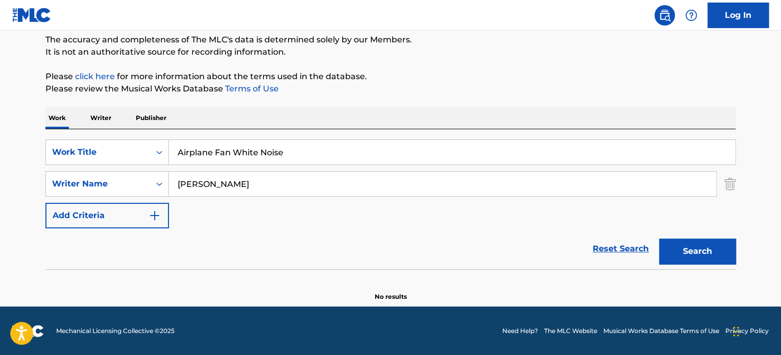
drag, startPoint x: 259, startPoint y: 187, endPoint x: 171, endPoint y: 185, distance: 88.8
click at [171, 185] on input "[PERSON_NAME]" at bounding box center [442, 184] width 547 height 25
click at [659, 238] on button "Search" at bounding box center [697, 251] width 77 height 26
type input "s"
click at [659, 238] on button "Search" at bounding box center [697, 251] width 77 height 26
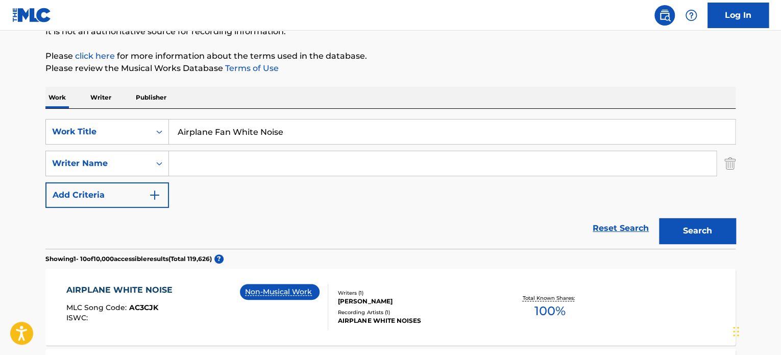
scroll to position [102, 0]
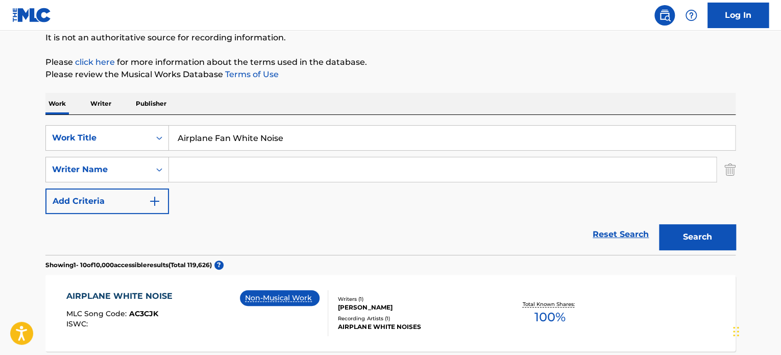
click at [207, 179] on input "Search Form" at bounding box center [442, 169] width 547 height 25
type input "[PERSON_NAME]"
click at [659, 224] on button "Search" at bounding box center [697, 237] width 77 height 26
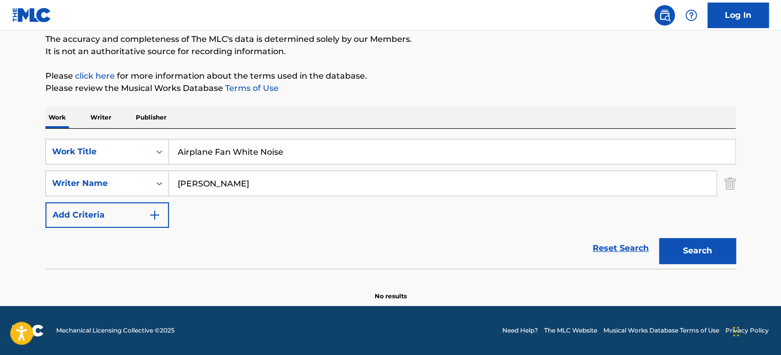
scroll to position [88, 0]
drag, startPoint x: 296, startPoint y: 149, endPoint x: 232, endPoint y: 157, distance: 64.8
click at [232, 157] on input "Airplane Fan White Noise" at bounding box center [452, 152] width 566 height 25
click at [659, 238] on button "Search" at bounding box center [697, 251] width 77 height 26
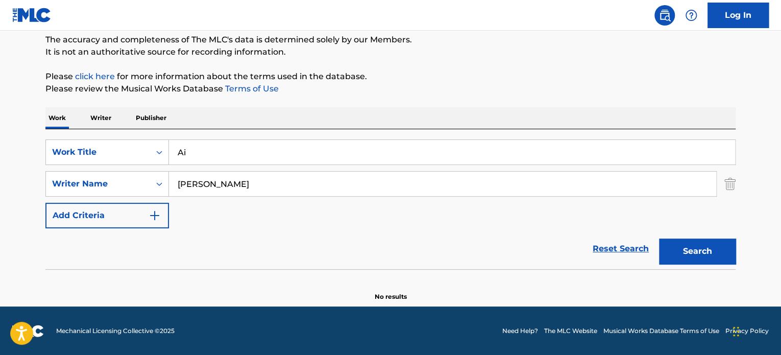
type input "A"
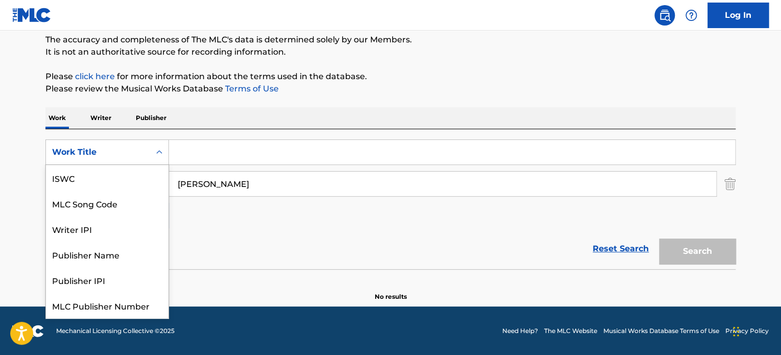
click at [141, 151] on div "Work Title" at bounding box center [98, 152] width 92 height 12
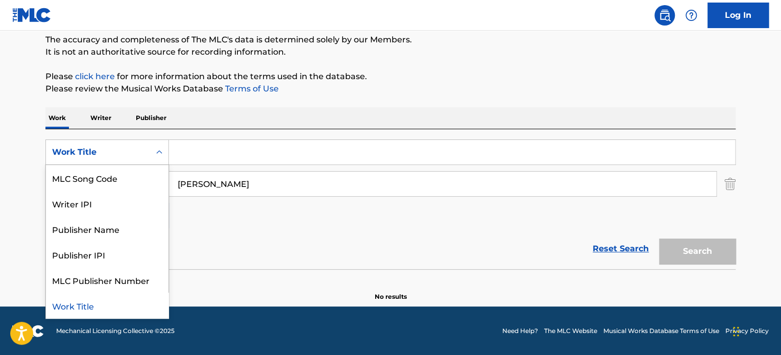
click at [141, 151] on div "Work Title" at bounding box center [98, 152] width 92 height 12
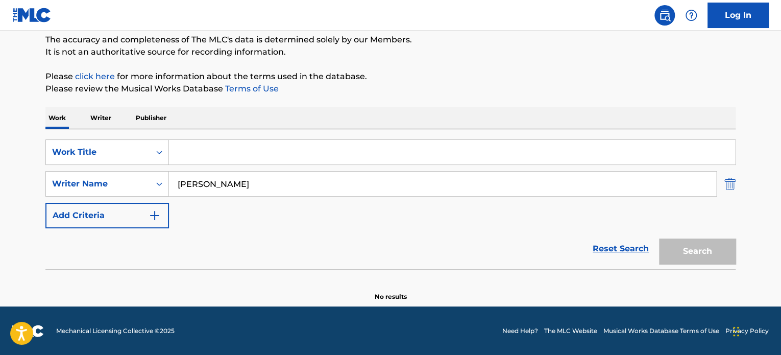
click at [728, 183] on img "Search Form" at bounding box center [729, 184] width 11 height 26
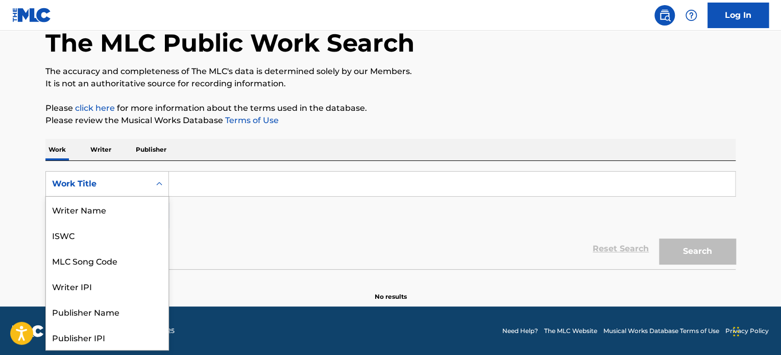
click at [134, 173] on div "Work Title" at bounding box center [107, 184] width 124 height 26
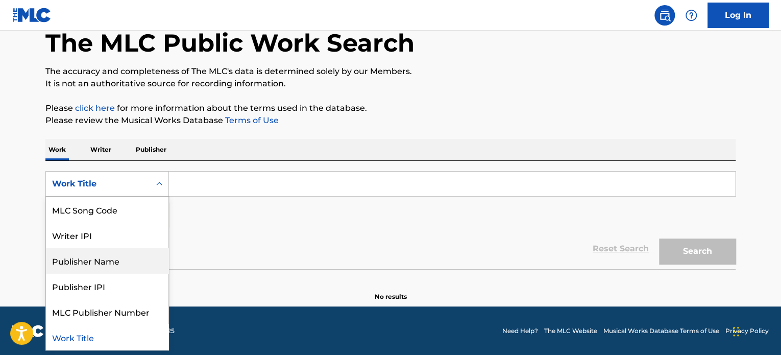
scroll to position [0, 0]
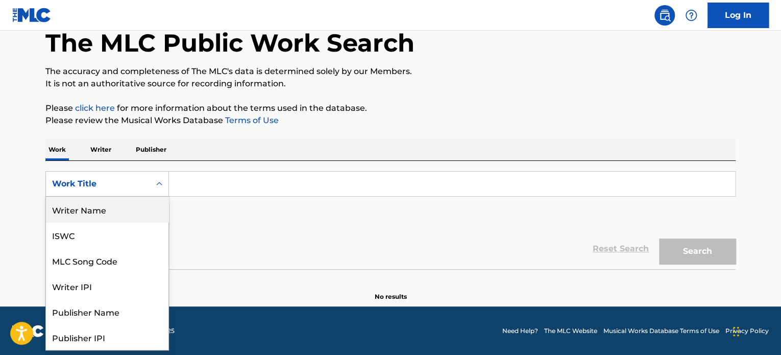
click at [128, 204] on div "Writer Name" at bounding box center [107, 210] width 123 height 26
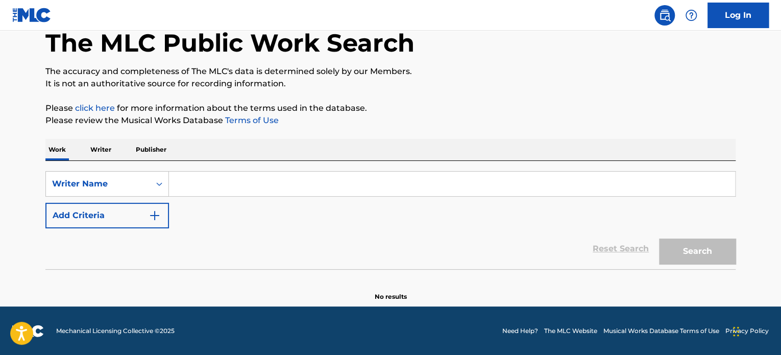
drag, startPoint x: 192, startPoint y: 179, endPoint x: 257, endPoint y: 163, distance: 67.4
click at [192, 179] on input "Search Form" at bounding box center [452, 184] width 566 height 25
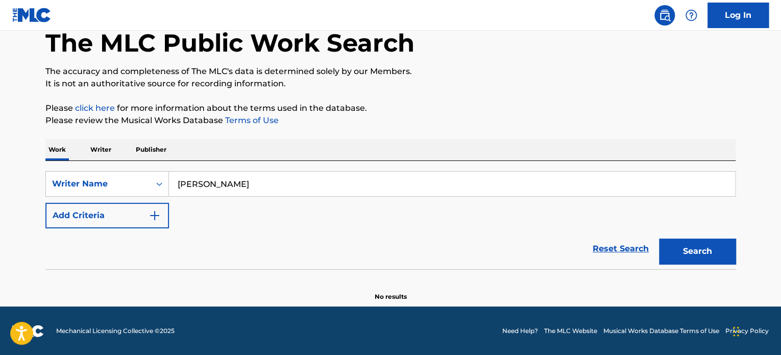
click at [659, 238] on button "Search" at bounding box center [697, 251] width 77 height 26
type input "A"
type input "Sleeping Sounds"
click at [704, 252] on button "Search" at bounding box center [697, 251] width 77 height 26
drag, startPoint x: 247, startPoint y: 182, endPoint x: 126, endPoint y: 174, distance: 121.3
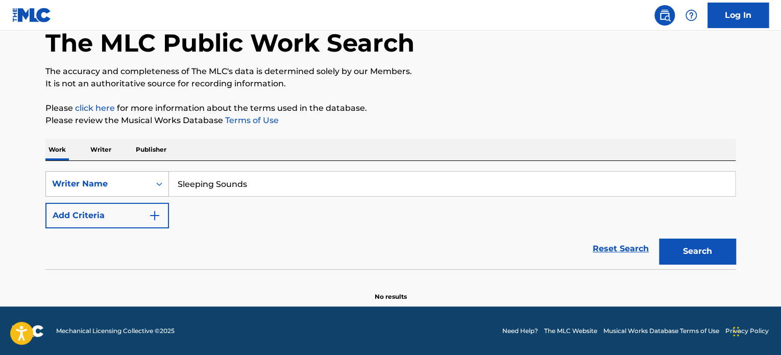
click at [126, 174] on div "SearchWithCriteriaaa515298-f2be-494b-8e17-9f221b6aeb8d Writer Name Sleeping Sou…" at bounding box center [390, 184] width 690 height 26
click at [156, 153] on p "Publisher" at bounding box center [151, 149] width 37 height 21
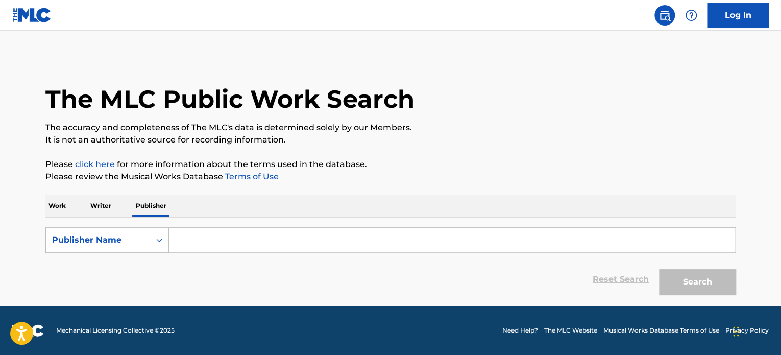
click at [242, 232] on input "Search Form" at bounding box center [452, 240] width 566 height 25
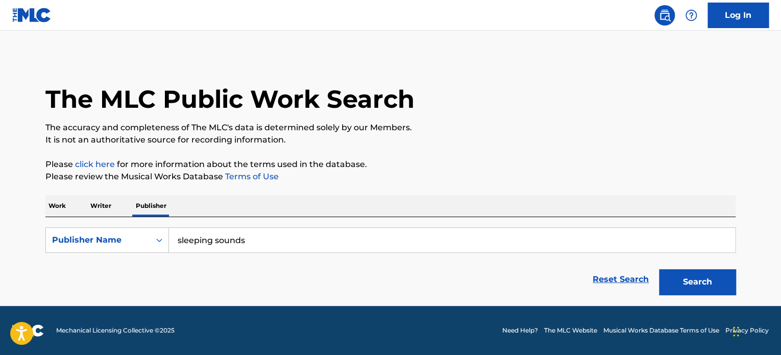
type input "sleeping sounds"
click at [659, 269] on button "Search" at bounding box center [697, 282] width 77 height 26
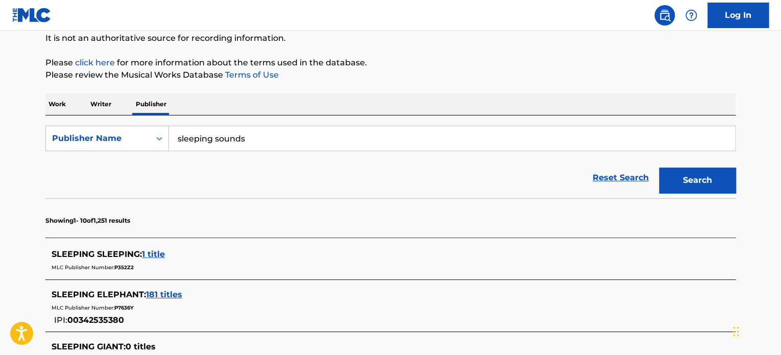
scroll to position [102, 0]
click at [97, 105] on p "Writer" at bounding box center [100, 103] width 27 height 21
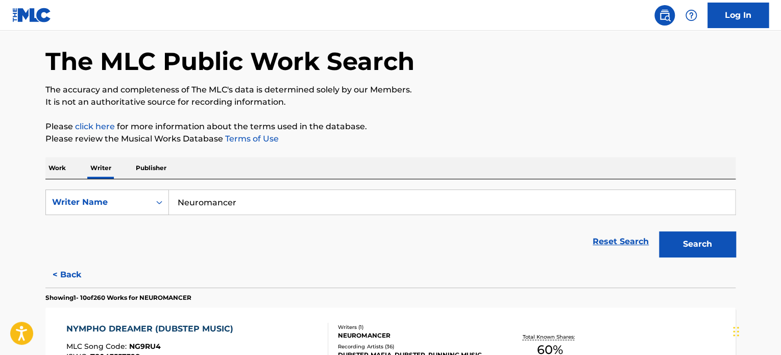
scroll to position [102, 0]
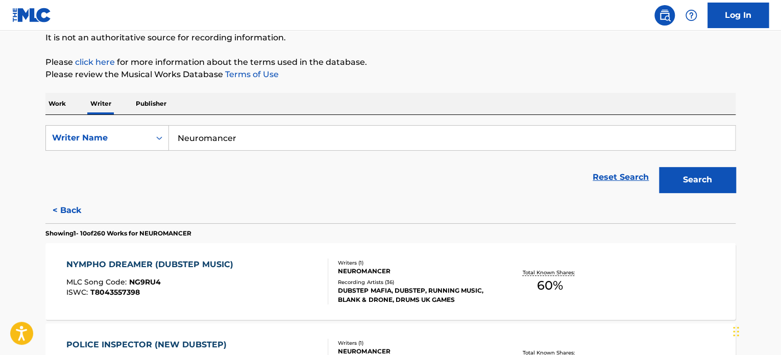
drag, startPoint x: 254, startPoint y: 138, endPoint x: 192, endPoint y: 109, distance: 68.7
click at [138, 124] on div "SearchWithCriteriaadd4ef9f-feb8-48f8-bf78-e9078a5a3c52 Writer Name Neuromancer …" at bounding box center [390, 156] width 690 height 83
click at [659, 167] on button "Search" at bounding box center [697, 180] width 77 height 26
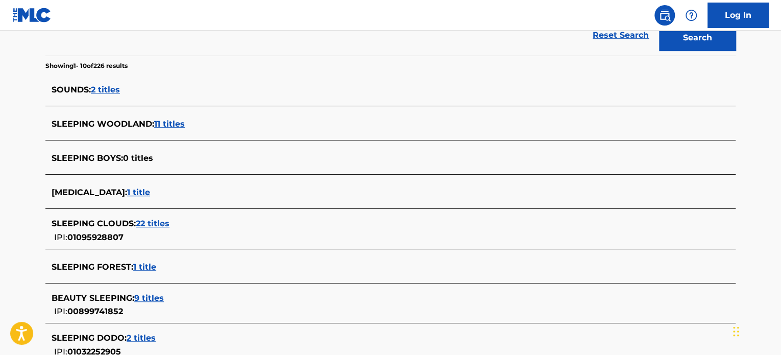
scroll to position [153, 0]
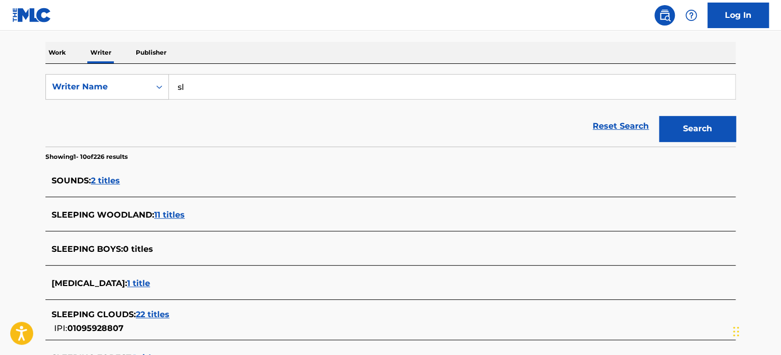
type input "s"
type input "[PERSON_NAME]"
click at [659, 116] on button "Search" at bounding box center [697, 129] width 77 height 26
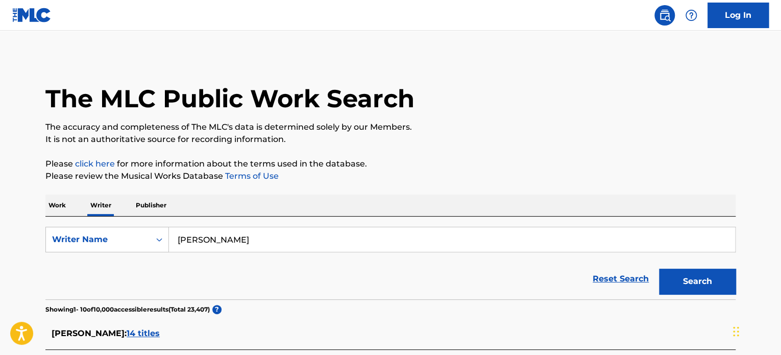
scroll to position [0, 0]
click at [53, 203] on p "Work" at bounding box center [56, 205] width 23 height 21
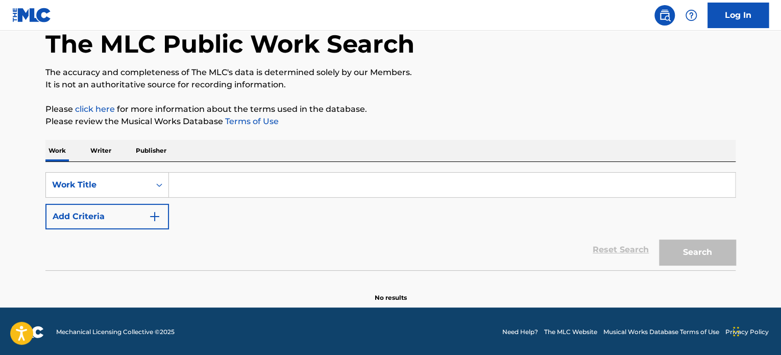
scroll to position [56, 0]
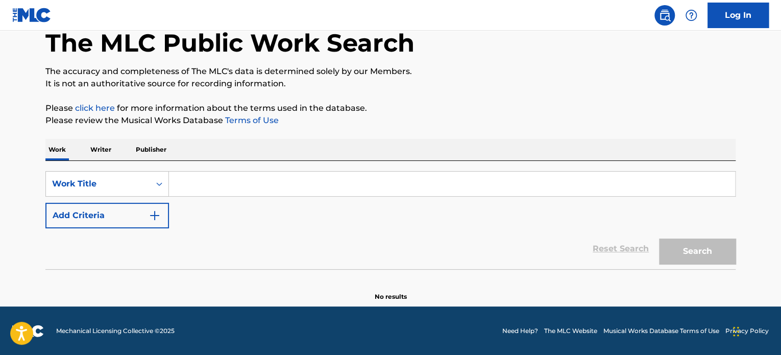
click at [229, 199] on div "SearchWithCriteria1de83696-8892-4eb2-a996-90a8aa588994 Work Title Add Criteria" at bounding box center [390, 199] width 690 height 57
click at [233, 180] on input "Search Form" at bounding box center [452, 184] width 566 height 25
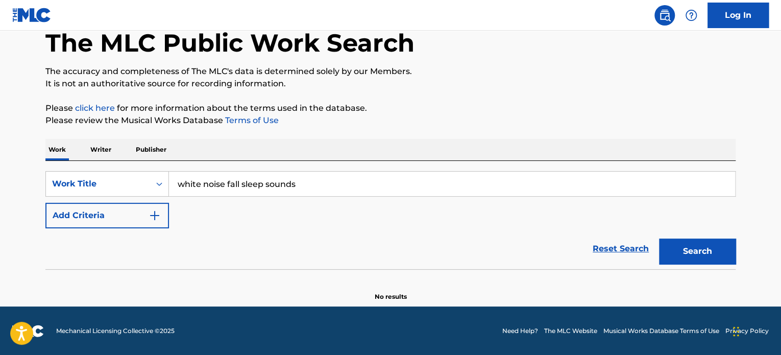
click at [659, 238] on button "Search" at bounding box center [697, 251] width 77 height 26
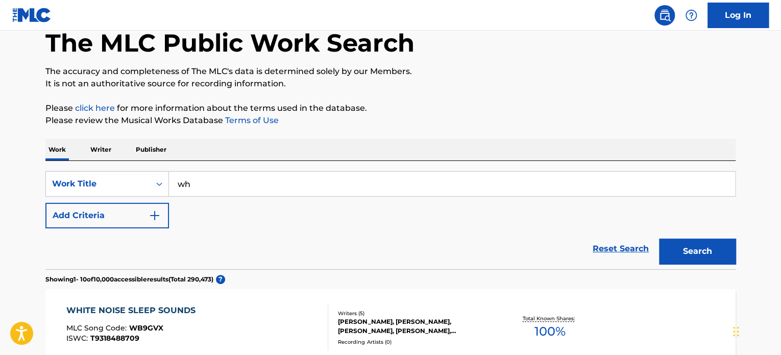
type input "w"
type input "f"
click at [659, 238] on button "Search" at bounding box center [697, 251] width 77 height 26
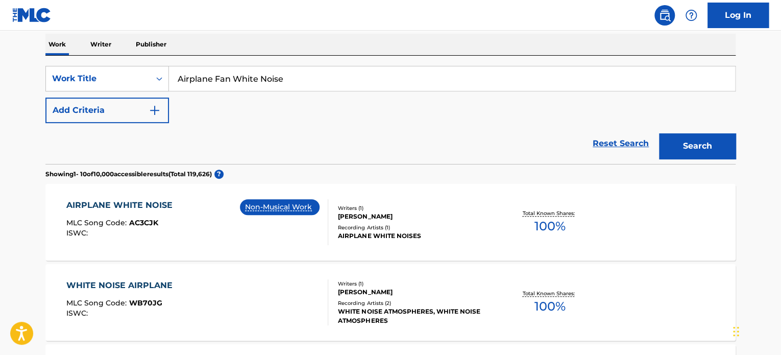
scroll to position [158, 0]
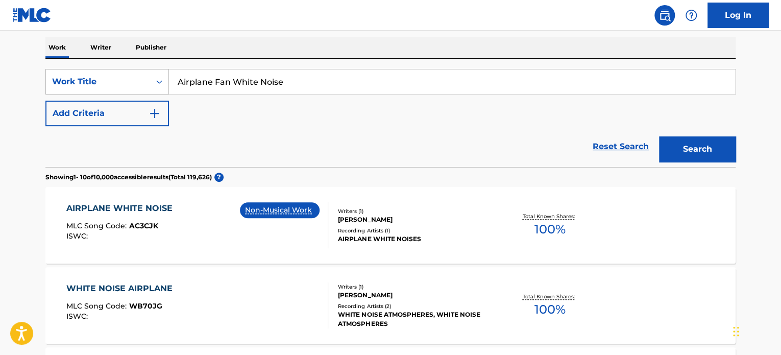
drag, startPoint x: 294, startPoint y: 79, endPoint x: 152, endPoint y: 81, distance: 141.9
click at [152, 81] on div "SearchWithCriteria1de83696-8892-4eb2-a996-90a8aa588994 Work Title Airplane Fan …" at bounding box center [390, 82] width 690 height 26
paste input "utumn Relaxing Rain Sound"
type input "Autumn Relaxing Rain Sound"
click at [699, 149] on button "Search" at bounding box center [697, 149] width 77 height 26
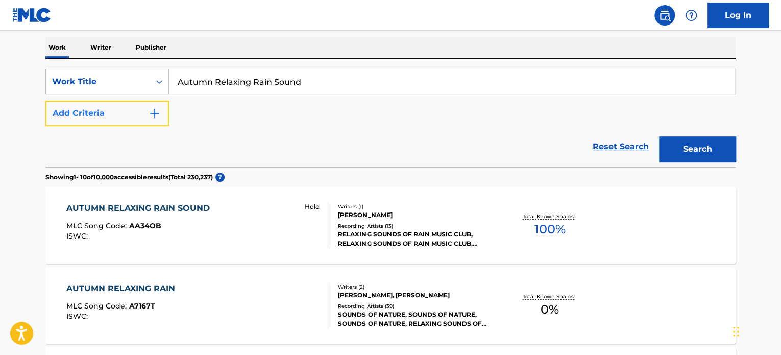
click at [130, 117] on button "Add Criteria" at bounding box center [107, 114] width 124 height 26
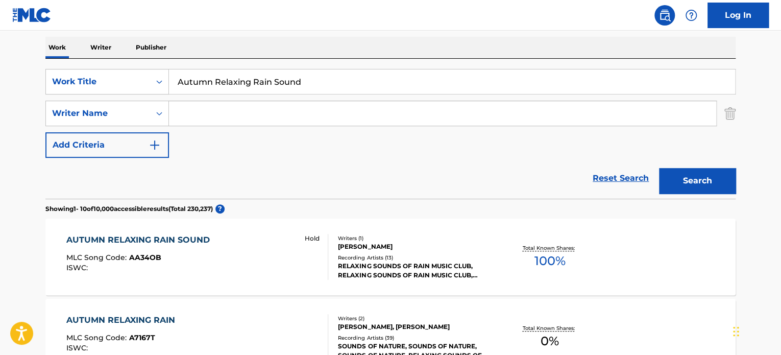
click at [225, 119] on input "Search Form" at bounding box center [442, 113] width 547 height 25
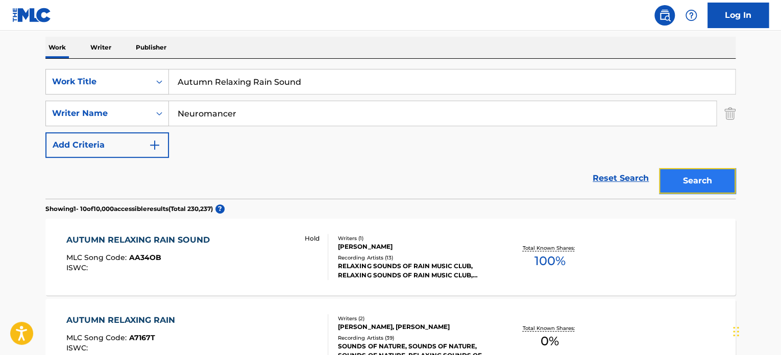
click at [691, 175] on button "Search" at bounding box center [697, 181] width 77 height 26
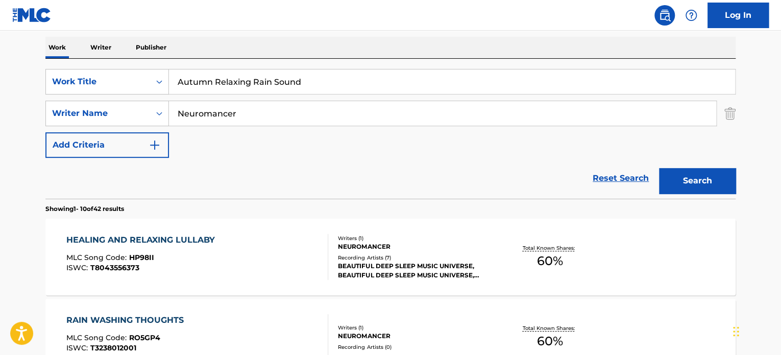
click at [723, 116] on div "SearchWithCriteriae6b44043-693a-4802-a77a-904941132084 Writer Name Neuromancer" at bounding box center [390, 114] width 690 height 26
drag, startPoint x: 304, startPoint y: 122, endPoint x: 91, endPoint y: 121, distance: 212.4
click at [98, 121] on div "SearchWithCriteriae6b44043-693a-4802-a77a-904941132084 Writer Name Neuromancer" at bounding box center [390, 114] width 690 height 26
drag, startPoint x: 214, startPoint y: 116, endPoint x: 135, endPoint y: 105, distance: 79.8
click at [135, 105] on div "SearchWithCriteriae6b44043-693a-4802-a77a-904941132084 Writer Name [PERSON_NAME]" at bounding box center [390, 114] width 690 height 26
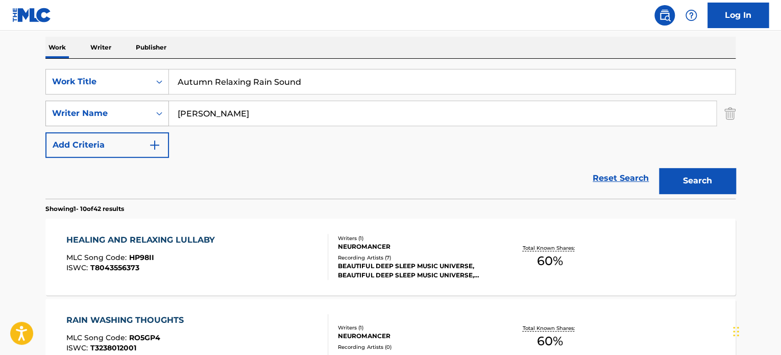
paste input "[PERSON_NAME]"
type input "[PERSON_NAME]"
click at [706, 181] on button "Search" at bounding box center [697, 181] width 77 height 26
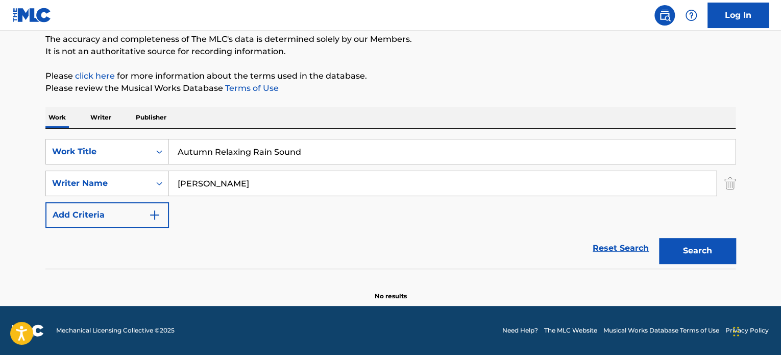
scroll to position [88, 0]
drag, startPoint x: 255, startPoint y: 189, endPoint x: 143, endPoint y: 179, distance: 112.8
click at [143, 179] on div "SearchWithCriteriae6b44043-693a-4802-a77a-904941132084 Writer Name [PERSON_NAME]" at bounding box center [390, 184] width 690 height 26
click at [323, 151] on input "Autumn Relaxing Rain Sound" at bounding box center [452, 152] width 566 height 25
drag, startPoint x: 315, startPoint y: 151, endPoint x: 72, endPoint y: 137, distance: 243.4
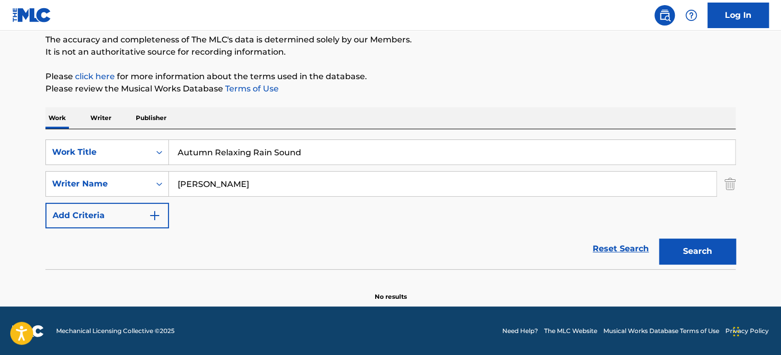
click at [72, 137] on div "SearchWithCriteria1de83696-8892-4eb2-a996-90a8aa588994 Work Title Autumn Relaxi…" at bounding box center [390, 199] width 690 height 140
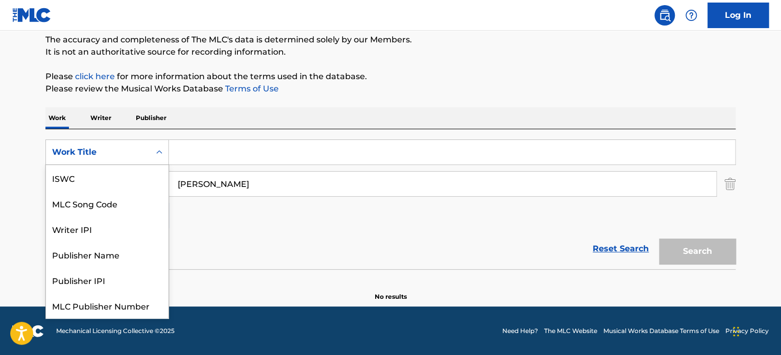
click at [152, 151] on div "Search Form" at bounding box center [159, 152] width 18 height 18
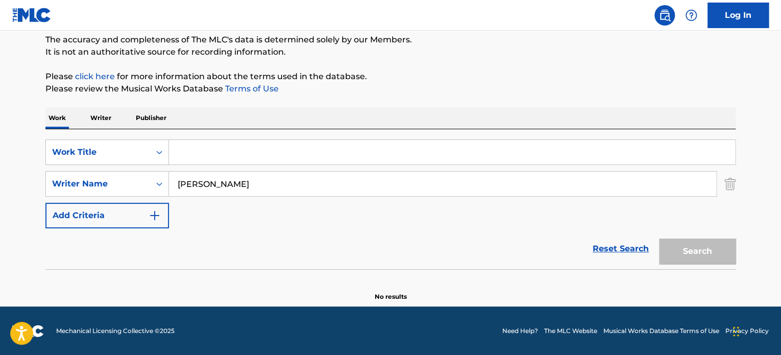
click at [256, 219] on div "SearchWithCriteria1de83696-8892-4eb2-a996-90a8aa588994 Work Title SearchWithCri…" at bounding box center [390, 183] width 690 height 89
drag, startPoint x: 251, startPoint y: 188, endPoint x: 102, endPoint y: 182, distance: 149.7
click at [102, 182] on div "SearchWithCriteriae6b44043-693a-4802-a77a-904941132084 Writer Name [PERSON_NAME]" at bounding box center [390, 184] width 690 height 26
click at [734, 185] on img "Search Form" at bounding box center [729, 184] width 11 height 26
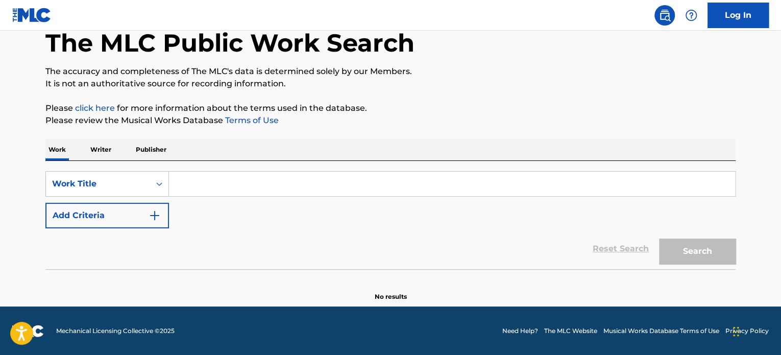
click at [306, 185] on input "Search Form" at bounding box center [452, 184] width 566 height 25
paste input "[PERSON_NAME]"
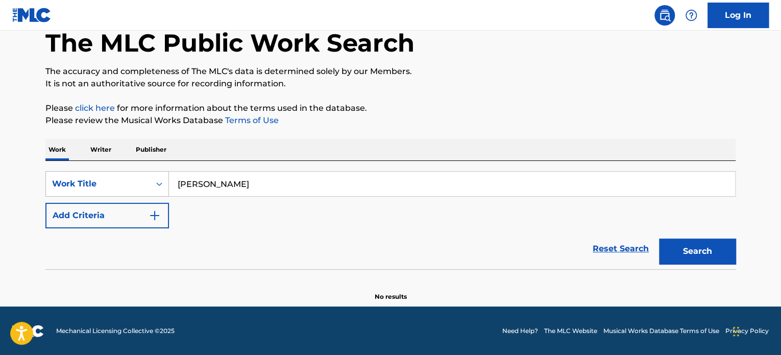
type input "[PERSON_NAME]"
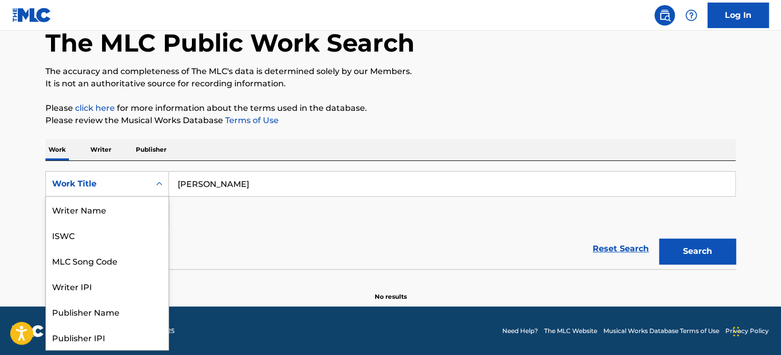
click at [149, 184] on div "Work Title" at bounding box center [98, 183] width 104 height 19
click at [119, 217] on div "Writer Name" at bounding box center [107, 210] width 123 height 26
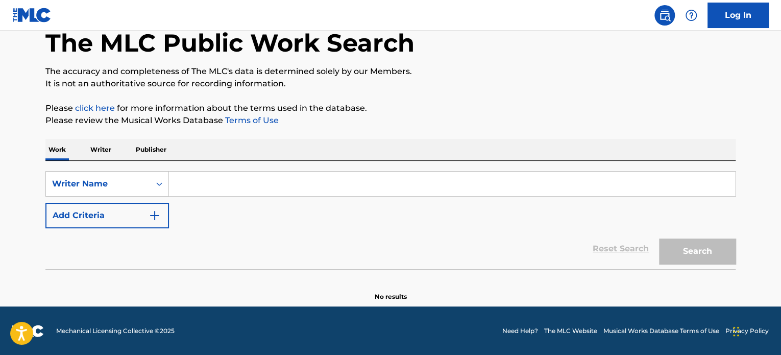
click at [199, 191] on input "Search Form" at bounding box center [452, 184] width 566 height 25
paste input "[PERSON_NAME]"
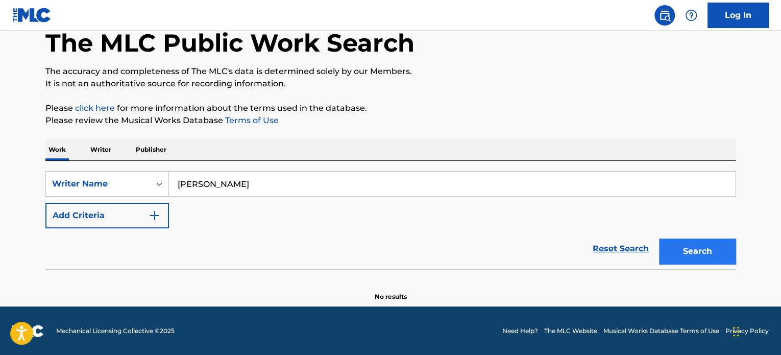
type input "[PERSON_NAME]"
click at [687, 256] on button "Search" at bounding box center [697, 251] width 77 height 26
drag, startPoint x: 255, startPoint y: 186, endPoint x: 114, endPoint y: 183, distance: 140.4
click at [114, 183] on div "SearchWithCriteria69a45b60-de75-4379-a5bb-c943460c92ff Writer Name [PERSON_NAME]" at bounding box center [390, 184] width 690 height 26
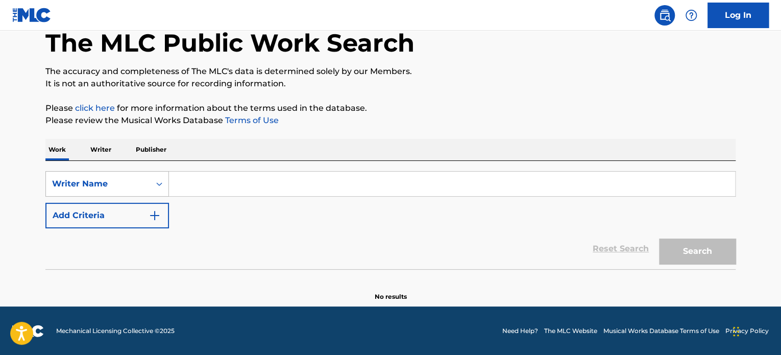
click at [136, 185] on div "Writer Name" at bounding box center [98, 184] width 92 height 12
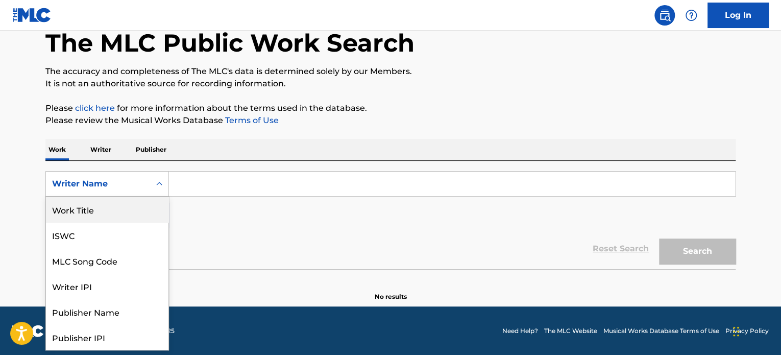
click at [113, 214] on div "Work Title" at bounding box center [107, 210] width 123 height 26
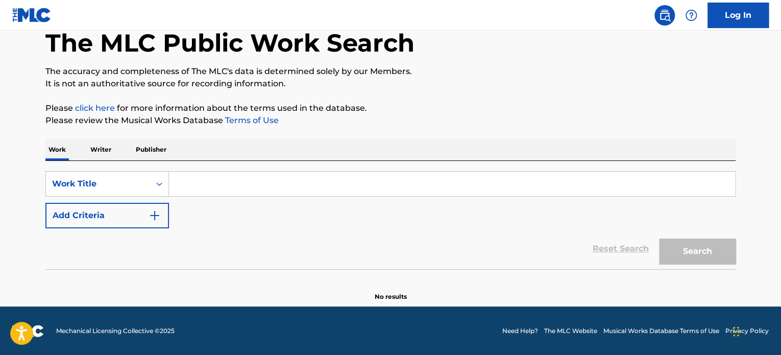
drag, startPoint x: 201, startPoint y: 189, endPoint x: 218, endPoint y: 179, distance: 20.4
click at [201, 189] on input "Search Form" at bounding box center [452, 184] width 566 height 25
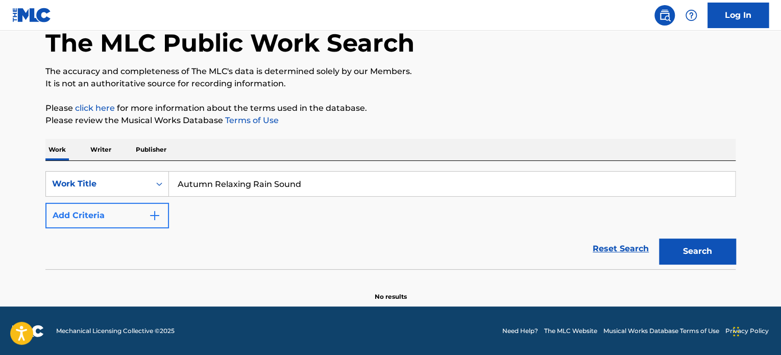
type input "Autumn Relaxing Rain Sound"
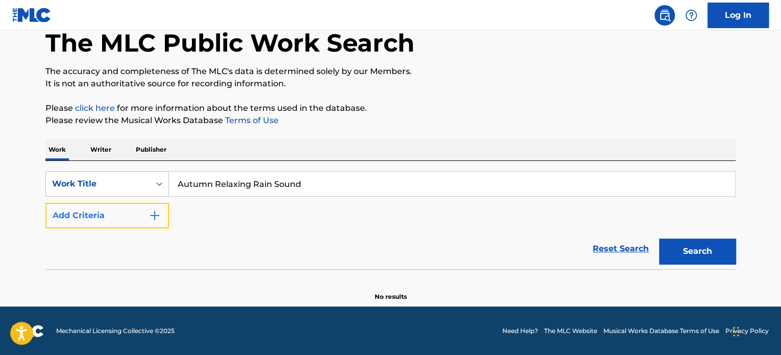
click at [154, 212] on img "Search Form" at bounding box center [155, 215] width 12 height 12
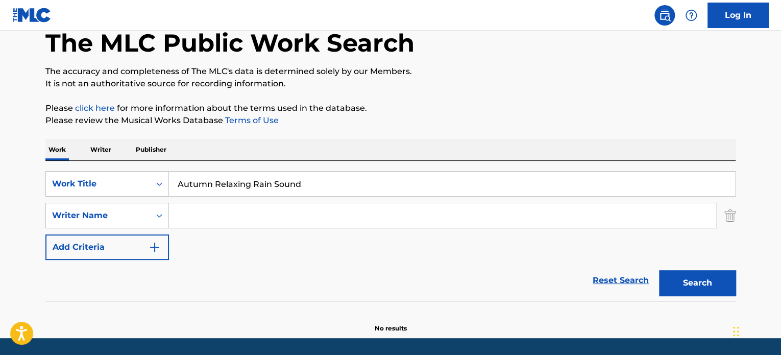
click at [210, 212] on input "Search Form" at bounding box center [442, 215] width 547 height 25
paste input "Relaxing Sounds of Rain Music Club"
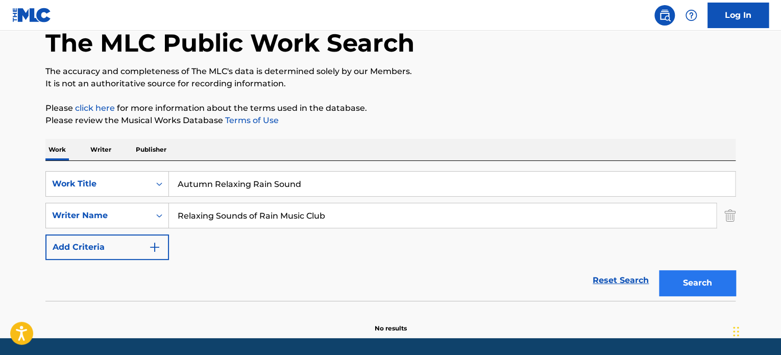
type input "Relaxing Sounds of Rain Music Club"
click at [689, 279] on button "Search" at bounding box center [697, 283] width 77 height 26
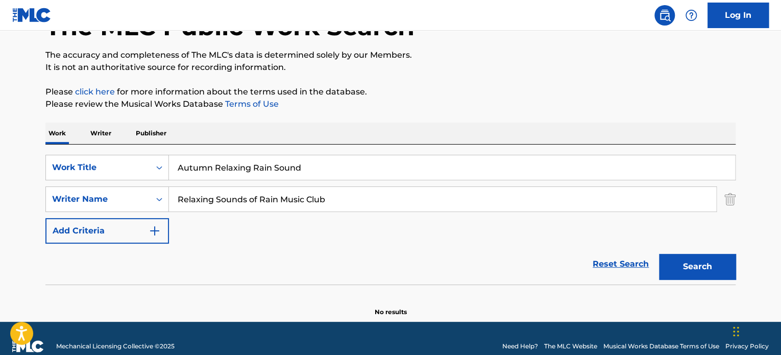
scroll to position [88, 0]
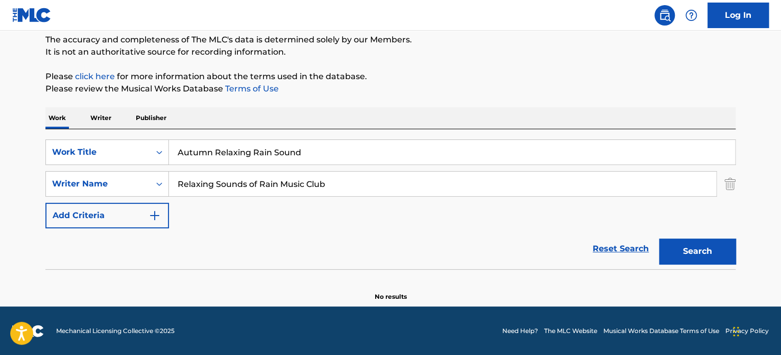
click at [736, 178] on div "The MLC Public Work Search The accuracy and completeness of The MLC's data is d…" at bounding box center [390, 134] width 715 height 333
click at [726, 190] on img "Search Form" at bounding box center [729, 184] width 11 height 26
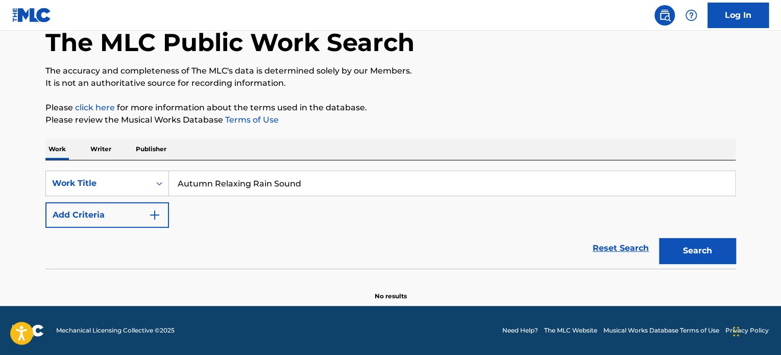
scroll to position [56, 0]
click at [700, 247] on button "Search" at bounding box center [697, 251] width 77 height 26
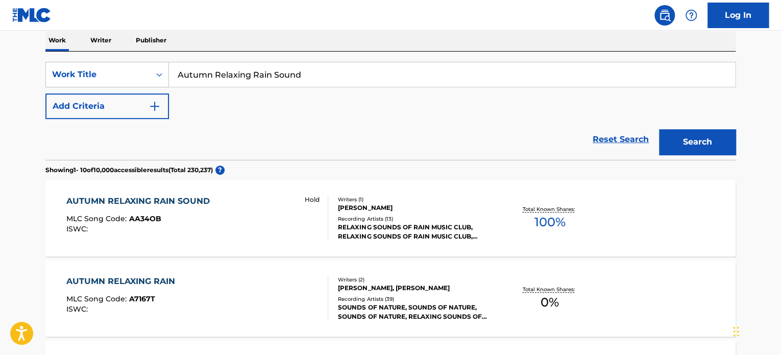
scroll to position [209, 0]
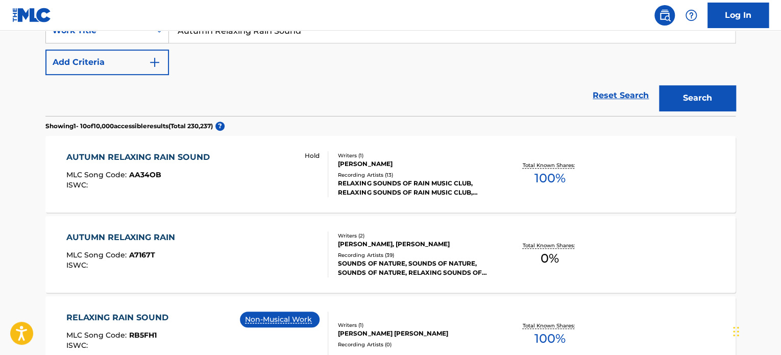
click at [301, 155] on div at bounding box center [299, 156] width 6 height 6
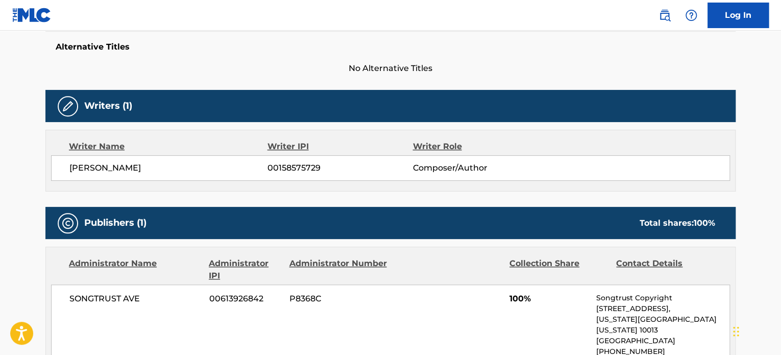
scroll to position [321, 0]
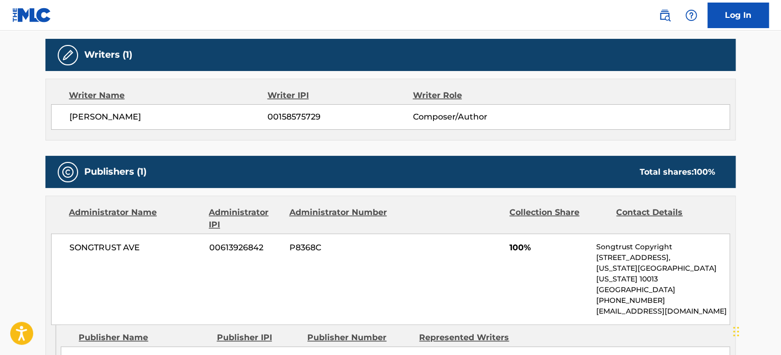
drag, startPoint x: 176, startPoint y: 121, endPoint x: 61, endPoint y: 124, distance: 114.4
click at [61, 124] on div "[PERSON_NAME] 00158575729 Composer/Author" at bounding box center [390, 117] width 679 height 26
copy span "[PERSON_NAME]"
click at [506, 29] on nav "Log In" at bounding box center [390, 15] width 781 height 31
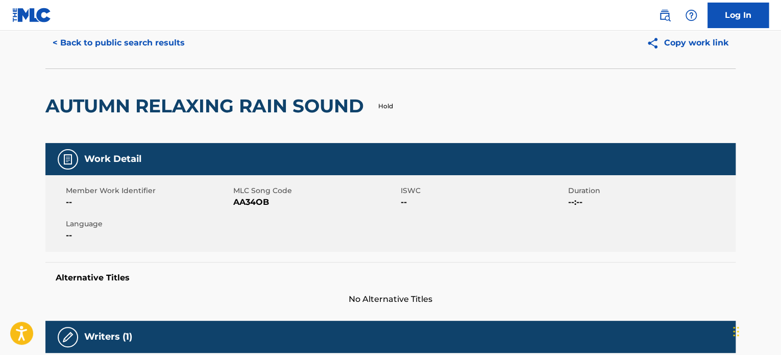
scroll to position [14, 0]
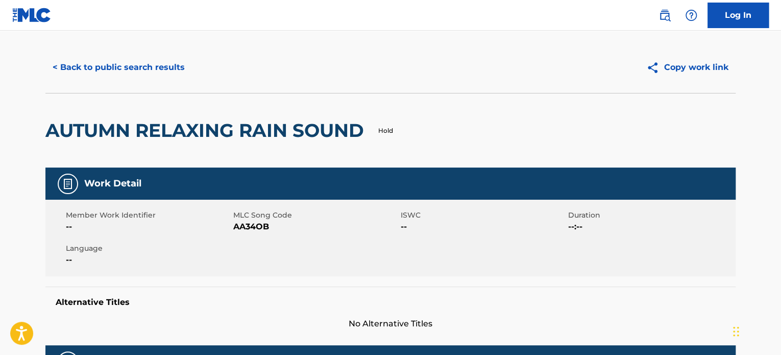
click at [257, 225] on span "AA34OB" at bounding box center [315, 227] width 165 height 12
copy span "AA34OB"
click at [332, 196] on div "Work Detail" at bounding box center [390, 183] width 690 height 32
click at [125, 64] on button "< Back to public search results" at bounding box center [118, 68] width 147 height 26
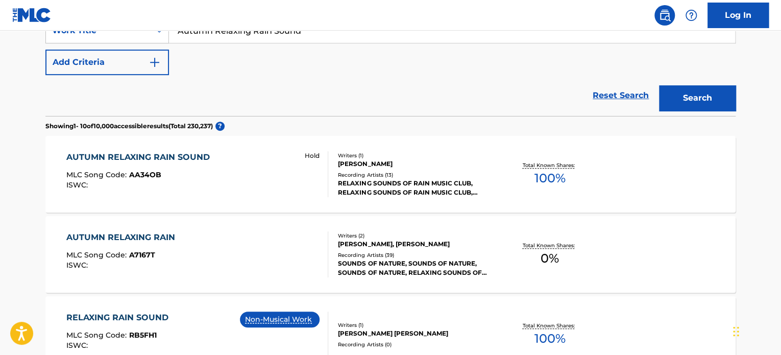
scroll to position [107, 0]
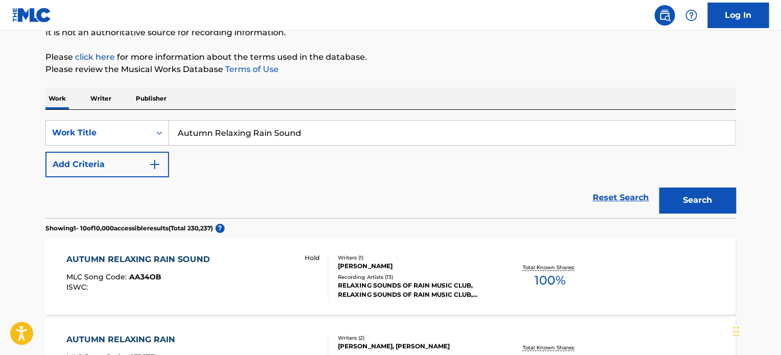
click at [204, 130] on input "Autumn Relaxing Rain Sound" at bounding box center [452, 132] width 566 height 25
click at [205, 131] on input "Autumn Relaxing Rain Sound" at bounding box center [452, 132] width 566 height 25
type input "Bezos II"
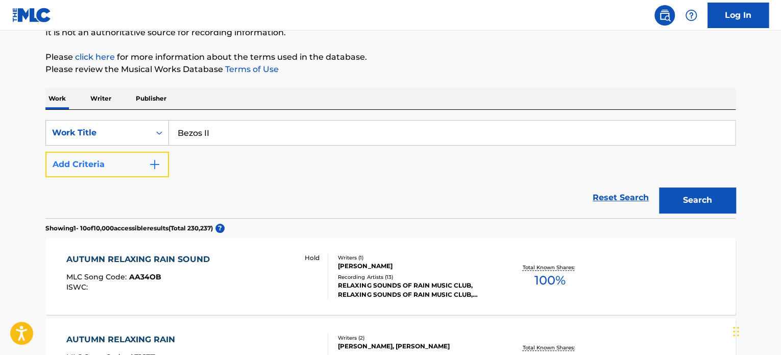
click at [149, 165] on img "Search Form" at bounding box center [155, 164] width 12 height 12
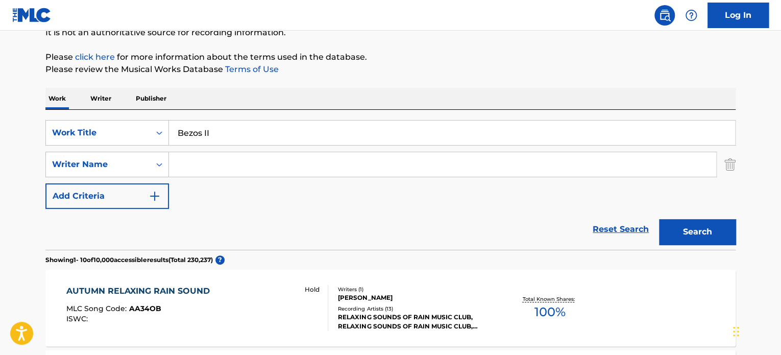
drag, startPoint x: 199, startPoint y: 165, endPoint x: 198, endPoint y: 171, distance: 6.2
click at [199, 165] on input "Search Form" at bounding box center [442, 164] width 547 height 25
type input "[PERSON_NAME]"
click at [659, 219] on button "Search" at bounding box center [697, 232] width 77 height 26
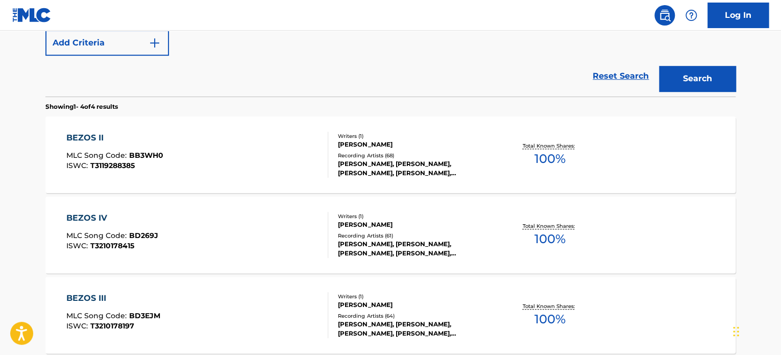
scroll to position [209, 0]
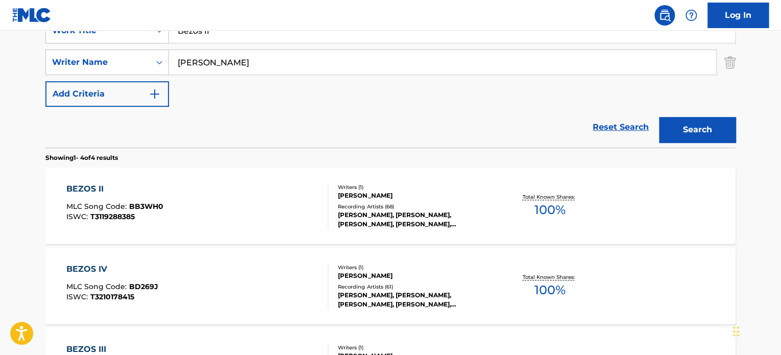
click at [235, 194] on div "BEZOS II MLC Song Code : BB3WH0 ISWC : T3119288385" at bounding box center [197, 206] width 262 height 46
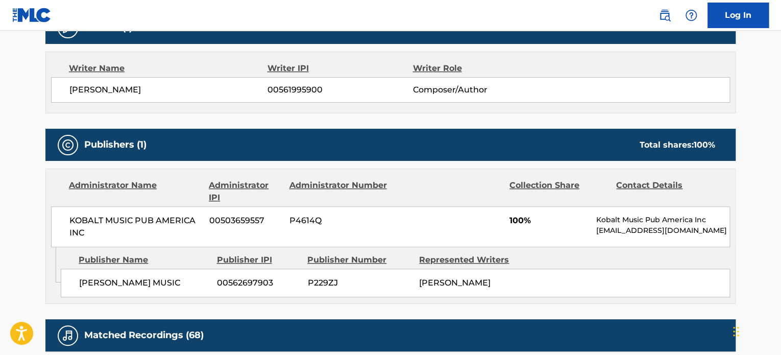
scroll to position [153, 0]
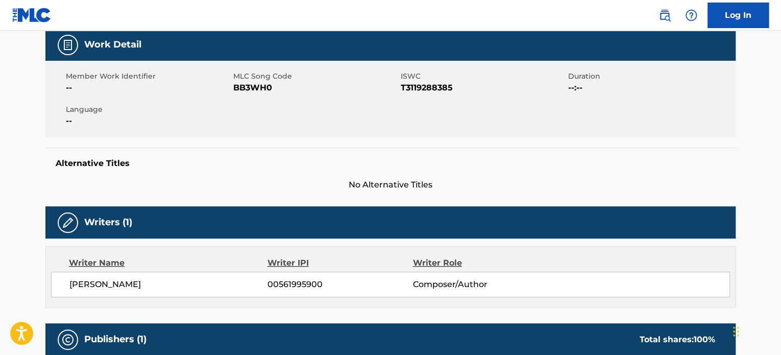
click at [254, 89] on span "BB3WH0" at bounding box center [315, 88] width 165 height 12
copy span "BB3WH0"
